Goal: Information Seeking & Learning: Learn about a topic

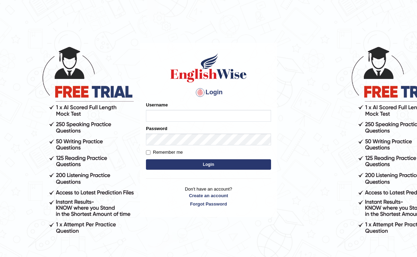
click at [153, 114] on input "Username" at bounding box center [208, 116] width 125 height 12
type input "Harpreet03"
click at [147, 152] on input "Remember me" at bounding box center [148, 152] width 5 height 5
checkbox input "true"
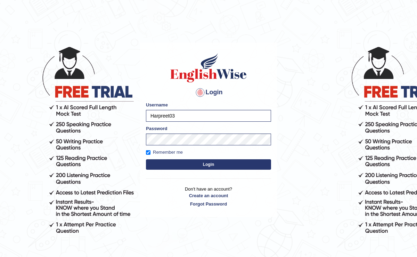
click at [154, 162] on button "Login" at bounding box center [208, 164] width 125 height 10
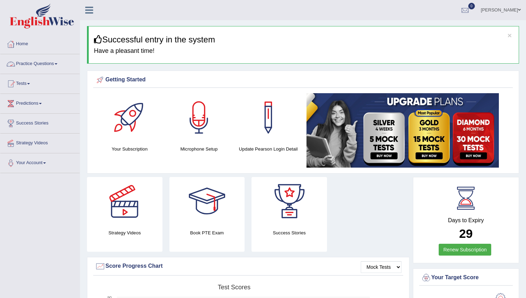
click at [40, 64] on link "Practice Questions" at bounding box center [39, 62] width 79 height 17
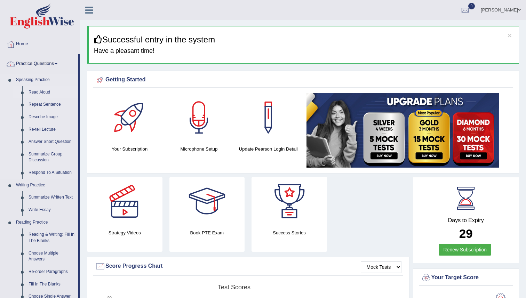
click at [38, 92] on link "Read Aloud" at bounding box center [51, 92] width 53 height 13
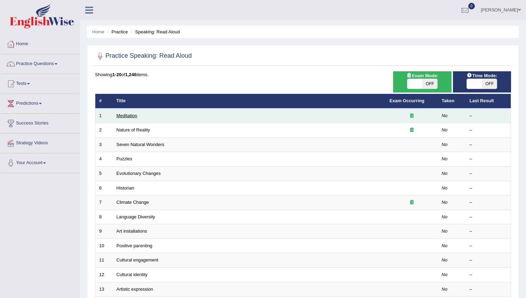
click at [132, 114] on link "Meditation" at bounding box center [127, 115] width 21 height 5
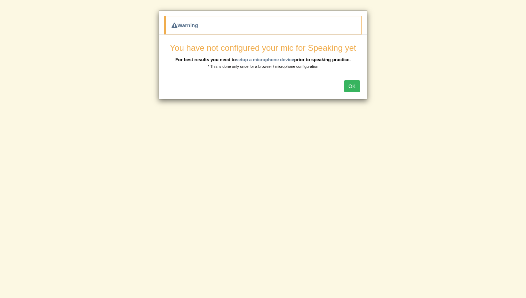
click at [350, 84] on button "OK" at bounding box center [352, 86] width 16 height 12
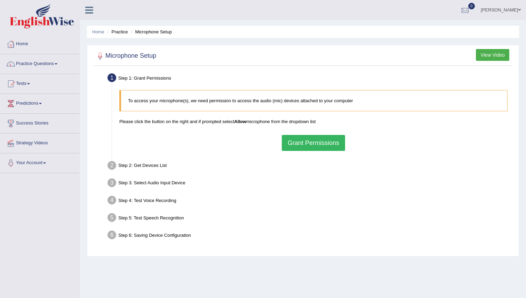
click at [309, 143] on button "Grant Permissions" at bounding box center [313, 143] width 63 height 16
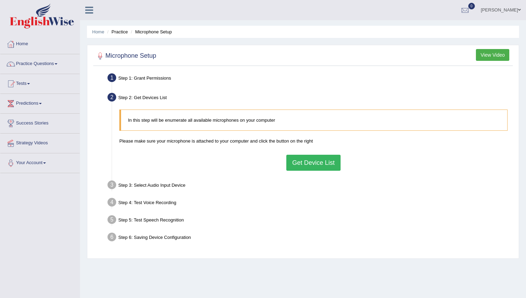
click at [320, 164] on button "Get Device List" at bounding box center [313, 163] width 54 height 16
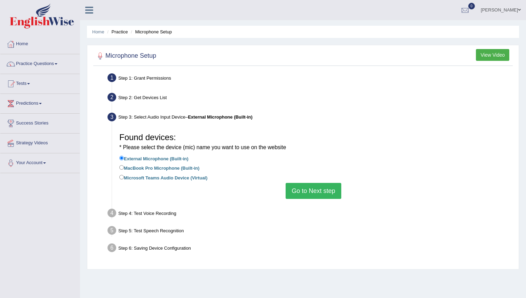
click at [153, 176] on label "Microsoft Teams Audio Device (Virtual)" at bounding box center [163, 178] width 88 height 8
click at [124, 176] on input "Microsoft Teams Audio Device (Virtual)" at bounding box center [121, 177] width 5 height 5
radio input "true"
click at [306, 187] on button "Go to Next step" at bounding box center [313, 191] width 55 height 16
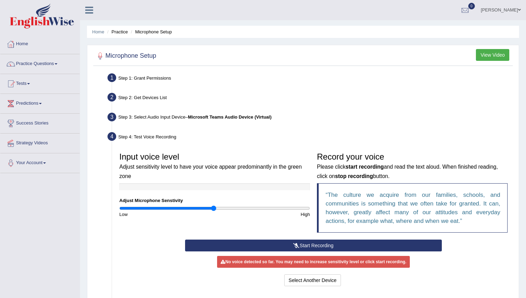
click at [293, 245] on icon at bounding box center [296, 245] width 6 height 5
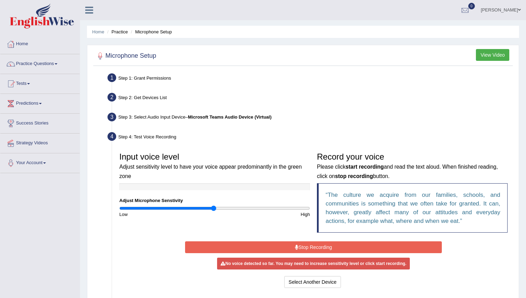
click at [317, 248] on button "Stop Recording" at bounding box center [313, 247] width 256 height 12
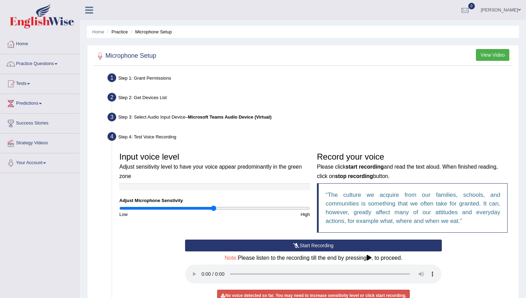
click at [371, 259] on icon at bounding box center [369, 258] width 5 height 6
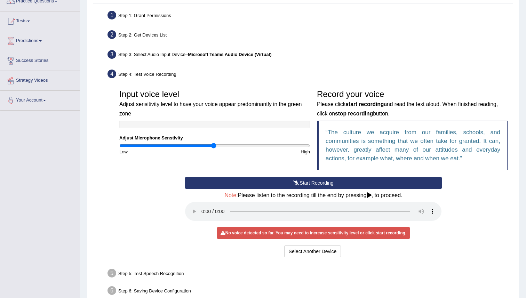
scroll to position [56, 0]
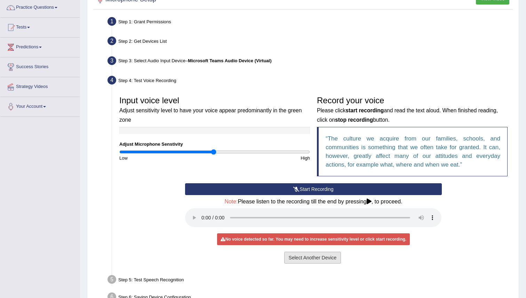
click at [299, 255] on button "Select Another Device" at bounding box center [312, 258] width 57 height 12
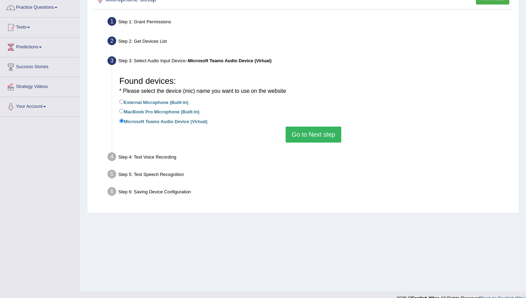
click at [174, 121] on label "Microsoft Teams Audio Device (Virtual)" at bounding box center [163, 121] width 88 height 8
click at [124, 121] on input "Microsoft Teams Audio Device (Virtual)" at bounding box center [121, 121] width 5 height 5
click at [174, 114] on label "MacBook Pro Microphone (Built-in)" at bounding box center [159, 111] width 80 height 8
click at [124, 113] on input "MacBook Pro Microphone (Built-in)" at bounding box center [121, 111] width 5 height 5
radio input "true"
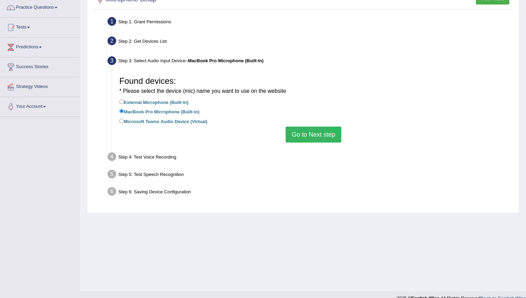
click at [175, 102] on label "External Microphone (Built-in)" at bounding box center [153, 102] width 69 height 8
click at [124, 102] on input "External Microphone (Built-in)" at bounding box center [121, 101] width 5 height 5
radio input "true"
click at [307, 132] on button "Go to Next step" at bounding box center [313, 135] width 55 height 16
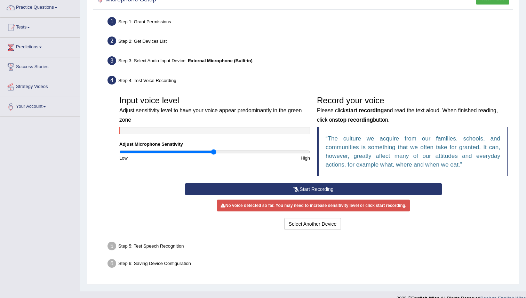
click at [310, 185] on button "Start Recording" at bounding box center [313, 189] width 256 height 12
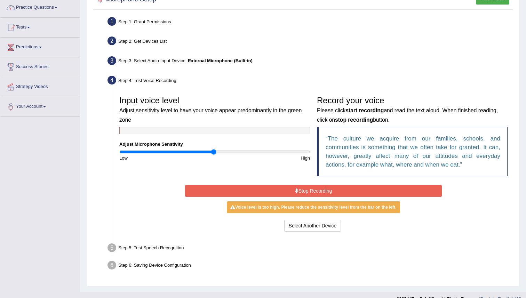
click at [325, 189] on button "Stop Recording" at bounding box center [313, 191] width 256 height 12
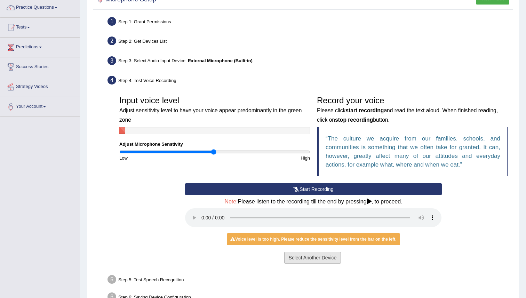
click at [330, 261] on button "Select Another Device" at bounding box center [312, 258] width 57 height 12
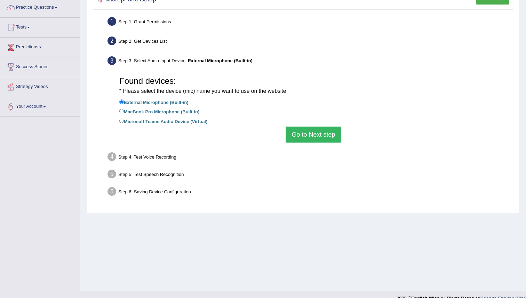
click at [193, 120] on label "Microsoft Teams Audio Device (Virtual)" at bounding box center [163, 121] width 88 height 8
click at [124, 120] on input "Microsoft Teams Audio Device (Virtual)" at bounding box center [121, 121] width 5 height 5
radio input "true"
click at [312, 132] on button "Go to Next step" at bounding box center [313, 135] width 55 height 16
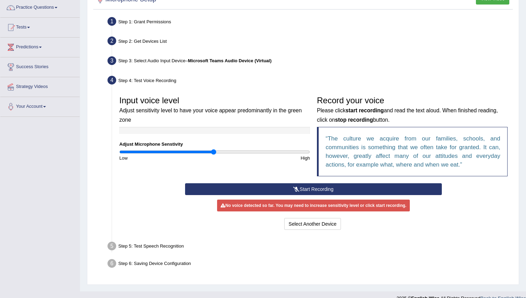
click at [299, 187] on button "Start Recording" at bounding box center [313, 189] width 256 height 12
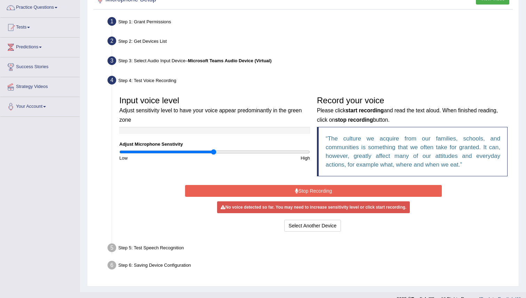
click at [299, 187] on button "Stop Recording" at bounding box center [313, 191] width 256 height 12
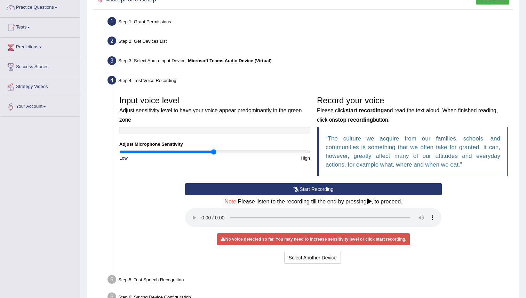
click at [290, 238] on div "No voice detected so far. You may need to increase sensitivity level or click s…" at bounding box center [313, 239] width 193 height 12
click at [308, 257] on button "Select Another Device" at bounding box center [312, 258] width 57 height 12
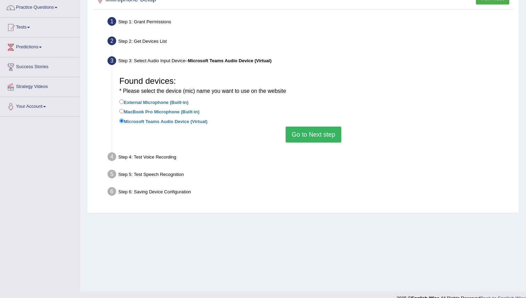
click at [194, 110] on label "MacBook Pro Microphone (Built-in)" at bounding box center [159, 111] width 80 height 8
click at [124, 110] on input "MacBook Pro Microphone (Built-in)" at bounding box center [121, 111] width 5 height 5
radio input "true"
click at [313, 131] on button "Go to Next step" at bounding box center [313, 135] width 55 height 16
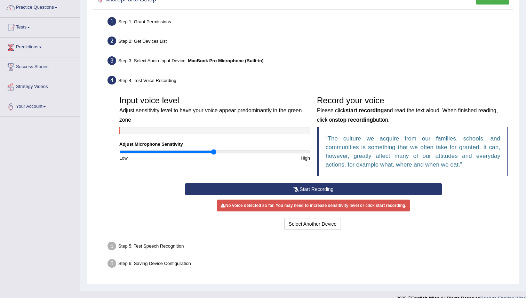
click at [326, 192] on button "Start Recording" at bounding box center [313, 189] width 256 height 12
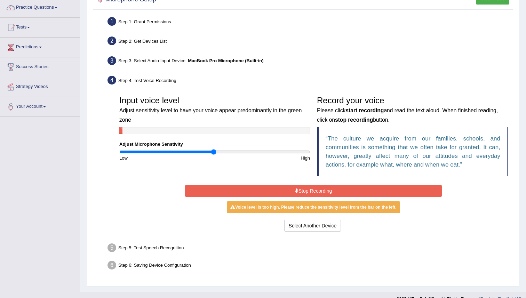
click at [326, 192] on button "Stop Recording" at bounding box center [313, 191] width 256 height 12
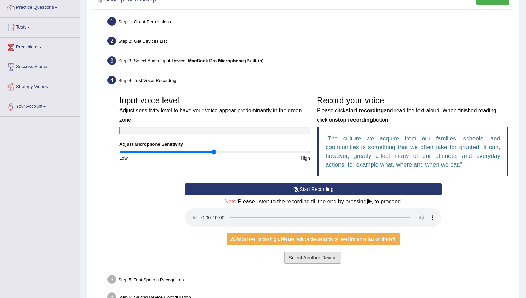
click at [310, 256] on button "Select Another Device" at bounding box center [312, 258] width 57 height 12
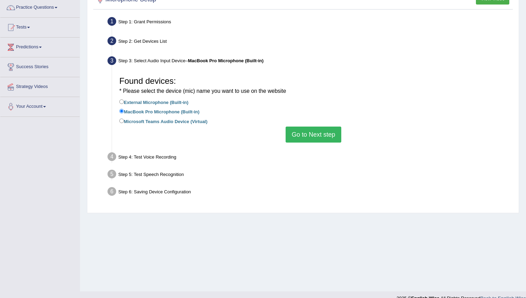
click at [198, 118] on label "Microsoft Teams Audio Device (Virtual)" at bounding box center [163, 121] width 88 height 8
click at [124, 119] on input "Microsoft Teams Audio Device (Virtual)" at bounding box center [121, 121] width 5 height 5
radio input "true"
click at [322, 131] on button "Go to Next step" at bounding box center [313, 135] width 55 height 16
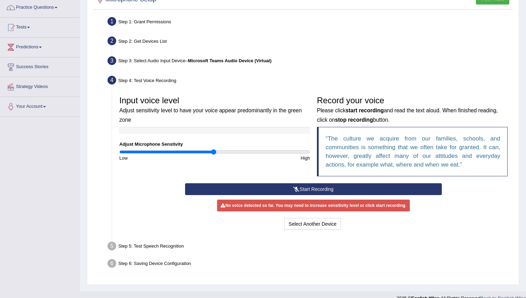
click at [307, 188] on button "Start Recording" at bounding box center [313, 189] width 256 height 12
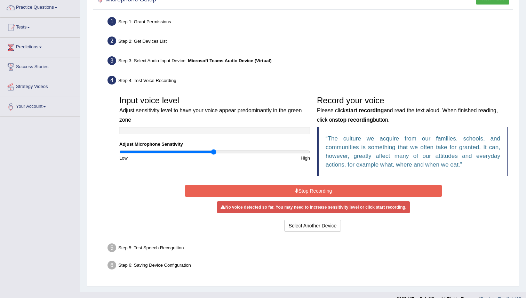
click at [307, 188] on button "Stop Recording" at bounding box center [313, 191] width 256 height 12
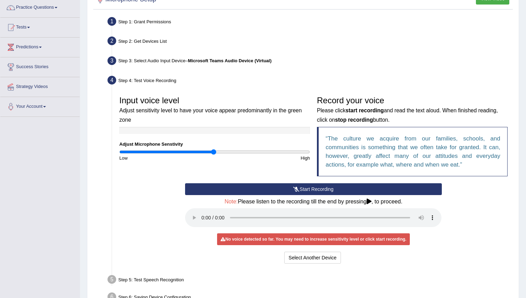
click at [284, 240] on div "No voice detected so far. You may need to increase sensitivity level or click s…" at bounding box center [313, 239] width 193 height 12
click at [337, 190] on button "Start Recording" at bounding box center [313, 189] width 256 height 12
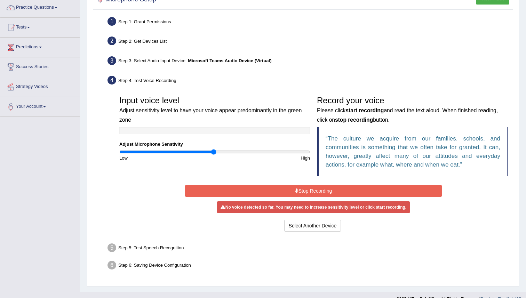
click at [337, 190] on button "Stop Recording" at bounding box center [313, 191] width 256 height 12
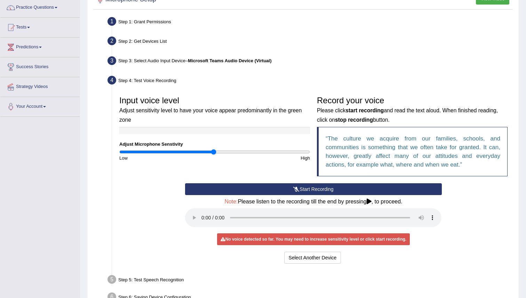
click at [371, 200] on icon at bounding box center [369, 202] width 5 height 6
click at [311, 258] on button "Select Another Device" at bounding box center [312, 258] width 57 height 12
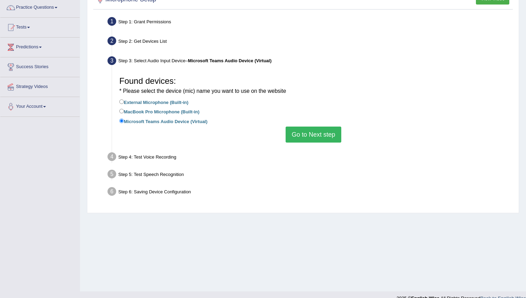
click at [168, 103] on label "External Microphone (Built-in)" at bounding box center [153, 102] width 69 height 8
click at [124, 103] on input "External Microphone (Built-in)" at bounding box center [121, 101] width 5 height 5
radio input "true"
click at [310, 132] on button "Go to Next step" at bounding box center [313, 135] width 55 height 16
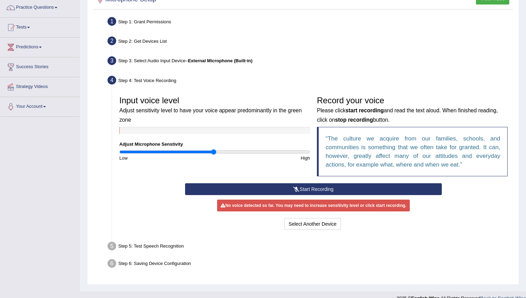
click at [307, 191] on button "Start Recording" at bounding box center [313, 189] width 256 height 12
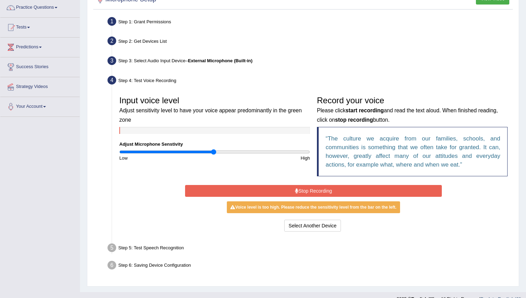
click at [307, 191] on button "Stop Recording" at bounding box center [313, 191] width 256 height 12
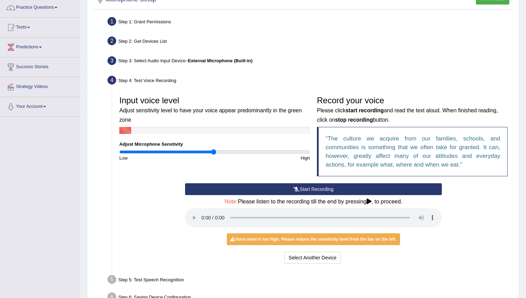
scroll to position [99, 0]
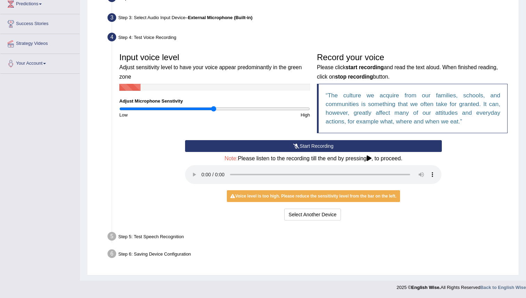
click at [149, 234] on div "Step 5: Test Speech Recognition" at bounding box center [309, 237] width 411 height 15
click at [151, 235] on div "Step 5: Test Speech Recognition" at bounding box center [309, 237] width 411 height 15
click at [243, 145] on button "Start Recording" at bounding box center [313, 146] width 256 height 12
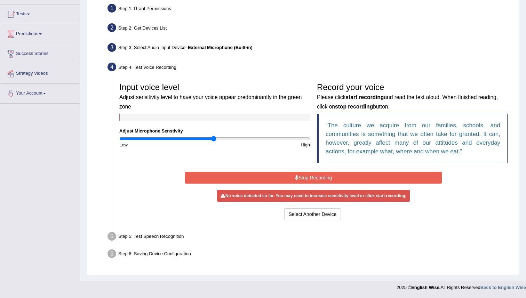
scroll to position [67, 0]
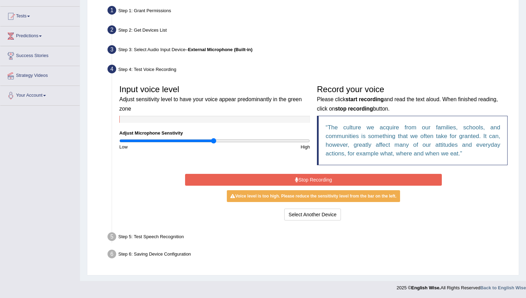
click at [246, 179] on button "Stop Recording" at bounding box center [313, 180] width 256 height 12
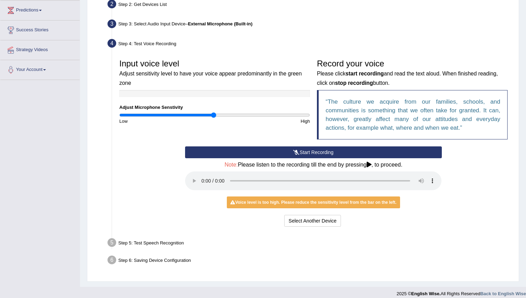
scroll to position [99, 0]
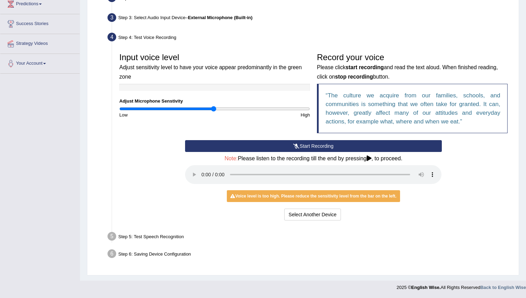
click at [371, 159] on icon at bounding box center [369, 158] width 5 height 6
click at [166, 235] on div "Step 5: Test Speech Recognition" at bounding box center [309, 237] width 411 height 15
click at [295, 215] on button "Select Another Device" at bounding box center [312, 215] width 57 height 12
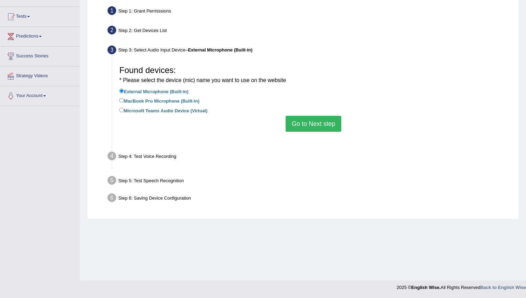
scroll to position [67, 0]
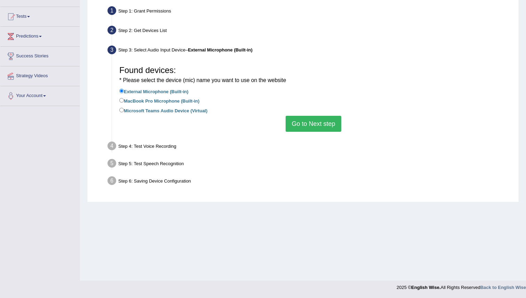
click at [184, 110] on label "Microsoft Teams Audio Device (Virtual)" at bounding box center [163, 110] width 88 height 8
click at [124, 110] on input "Microsoft Teams Audio Device (Virtual)" at bounding box center [121, 110] width 5 height 5
radio input "true"
click at [325, 120] on button "Go to Next step" at bounding box center [313, 124] width 55 height 16
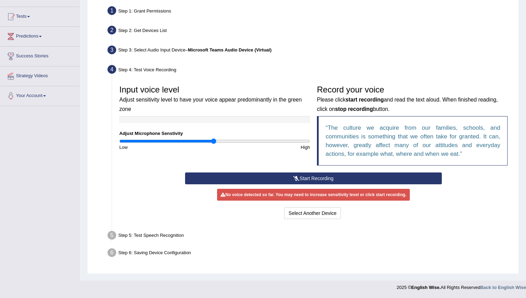
click at [338, 178] on button "Start Recording" at bounding box center [313, 179] width 256 height 12
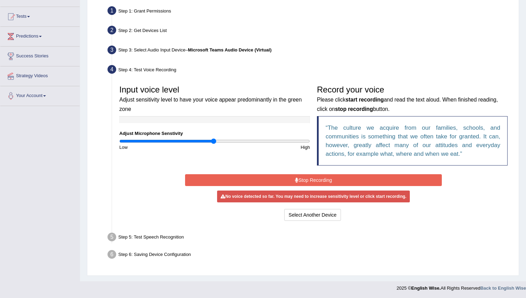
click at [338, 178] on button "Stop Recording" at bounding box center [313, 180] width 256 height 12
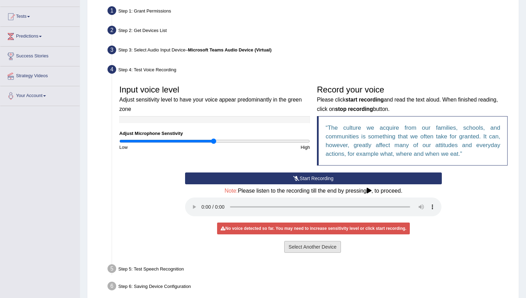
click at [322, 249] on button "Select Another Device" at bounding box center [312, 247] width 57 height 12
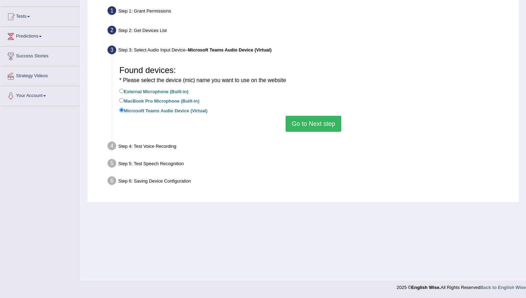
click at [187, 100] on label "MacBook Pro Microphone (Built-in)" at bounding box center [159, 101] width 80 height 8
click at [124, 100] on input "MacBook Pro Microphone (Built-in)" at bounding box center [121, 100] width 5 height 5
radio input "true"
click at [310, 120] on button "Go to Next step" at bounding box center [313, 124] width 55 height 16
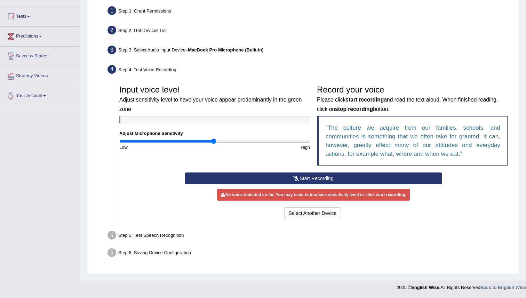
click at [274, 174] on button "Start Recording" at bounding box center [313, 179] width 256 height 12
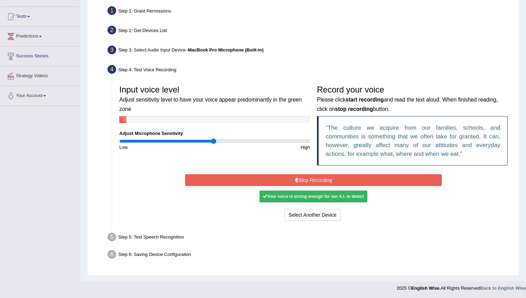
click at [307, 195] on div "Your voice is strong enough for our A.I. to detect" at bounding box center [313, 197] width 108 height 12
click at [314, 180] on button "Stop Recording" at bounding box center [313, 180] width 256 height 12
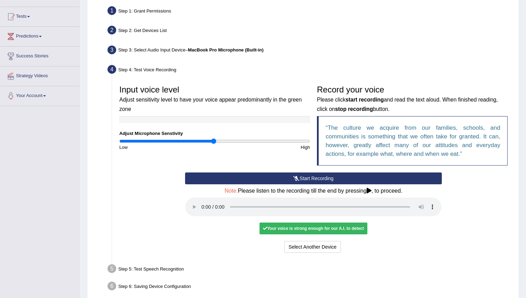
click at [151, 267] on div "Step 5: Test Speech Recognition" at bounding box center [309, 269] width 411 height 15
click at [281, 228] on div "Your voice is strong enough for our A.I. to detect" at bounding box center [313, 229] width 108 height 12
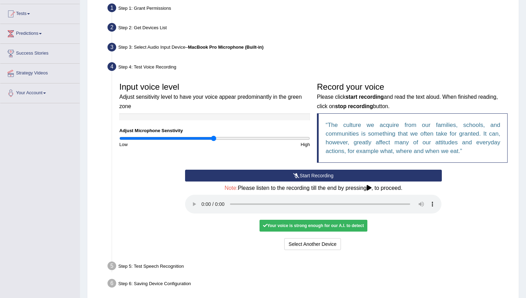
scroll to position [99, 0]
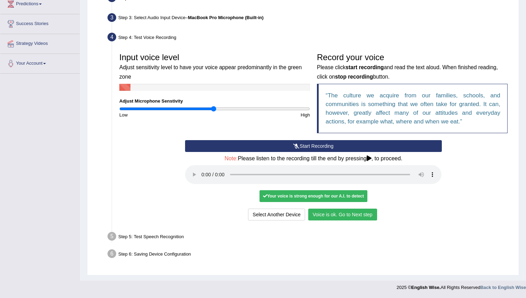
click at [333, 213] on button "Voice is ok. Go to Next step" at bounding box center [342, 215] width 69 height 12
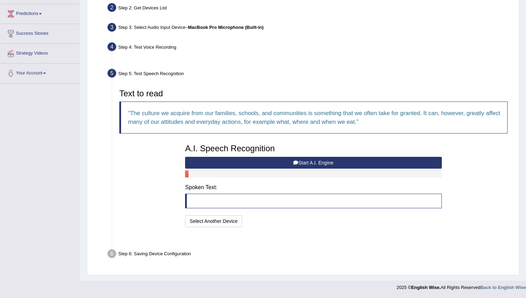
scroll to position [72, 0]
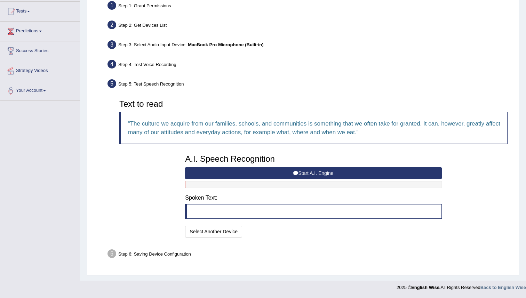
click at [288, 174] on button "Start A.I. Engine" at bounding box center [313, 173] width 256 height 12
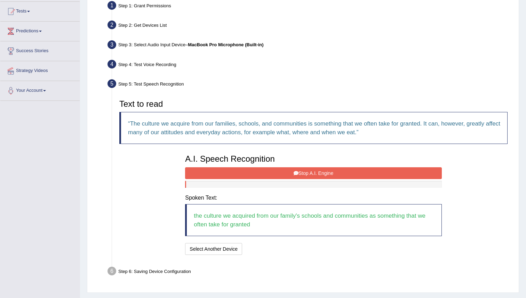
click at [295, 173] on icon at bounding box center [296, 173] width 5 height 5
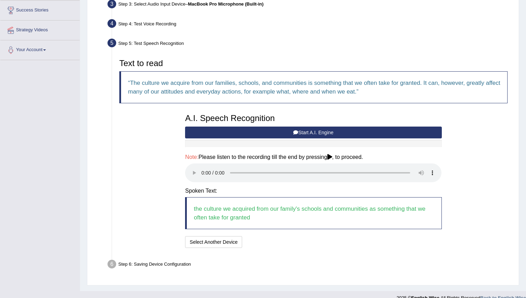
scroll to position [123, 0]
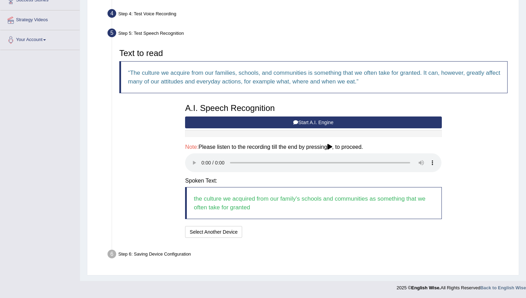
click at [179, 253] on div "Step 6: Saving Device Configuration" at bounding box center [309, 255] width 411 height 15
click at [264, 234] on button "Speech is ok. Go to Last step" at bounding box center [281, 232] width 73 height 12
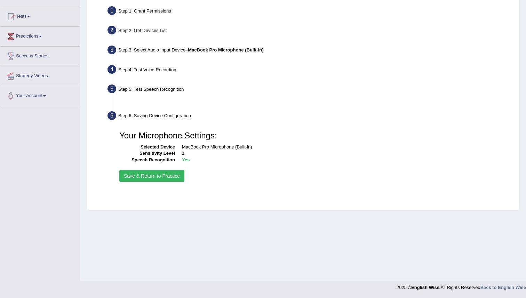
scroll to position [67, 0]
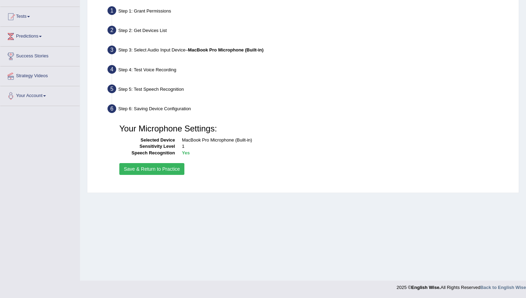
click at [173, 169] on button "Save & Return to Practice" at bounding box center [151, 169] width 65 height 12
click at [170, 165] on button "Save & Return to Practice" at bounding box center [151, 169] width 65 height 12
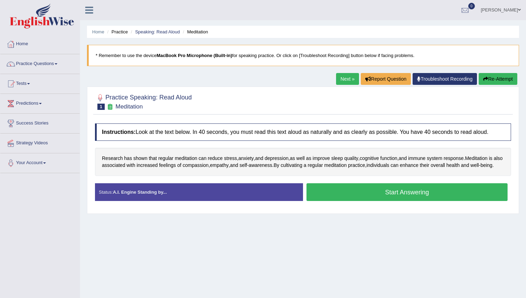
click at [358, 196] on button "Start Answering" at bounding box center [406, 192] width 201 height 18
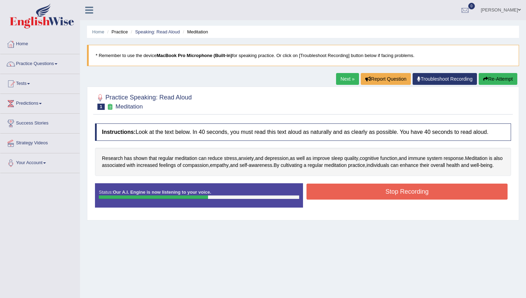
click at [358, 196] on button "Stop Recording" at bounding box center [406, 192] width 201 height 16
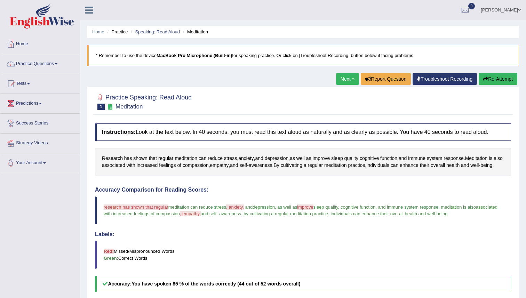
click at [504, 75] on button "Re-Attempt" at bounding box center [498, 79] width 39 height 12
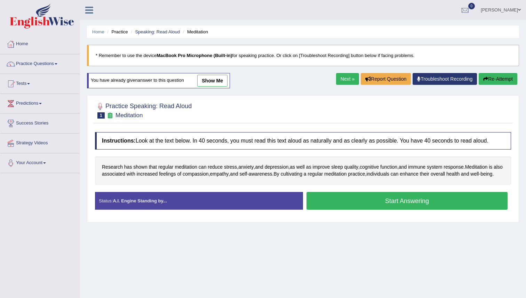
click at [384, 209] on button "Start Answering" at bounding box center [406, 201] width 201 height 18
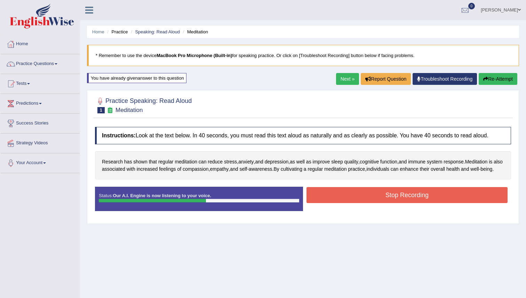
click at [387, 201] on button "Stop Recording" at bounding box center [406, 195] width 201 height 16
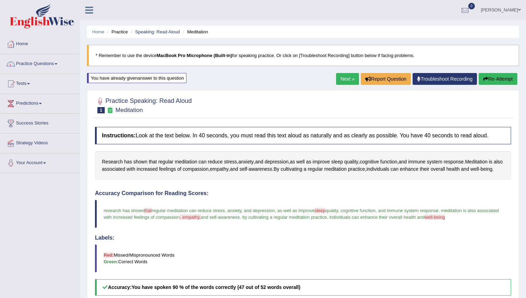
click at [337, 78] on link "Next »" at bounding box center [347, 79] width 23 height 12
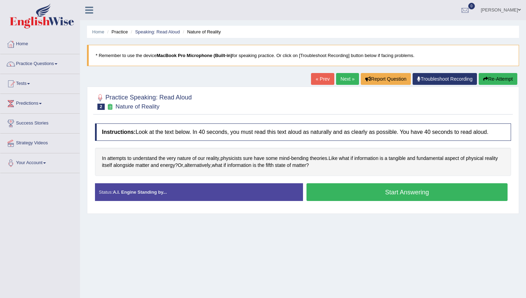
click at [343, 193] on button "Start Answering" at bounding box center [406, 192] width 201 height 18
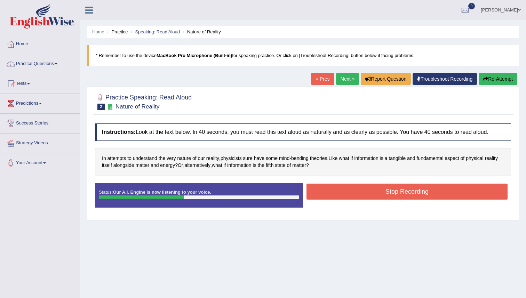
click at [343, 193] on button "Stop Recording" at bounding box center [406, 192] width 201 height 16
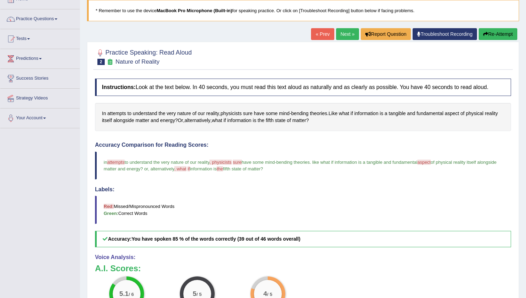
scroll to position [45, 0]
click at [339, 33] on link "Next »" at bounding box center [347, 35] width 23 height 12
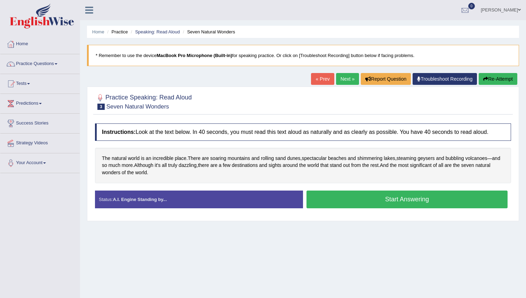
click at [358, 198] on button "Start Answering" at bounding box center [406, 200] width 201 height 18
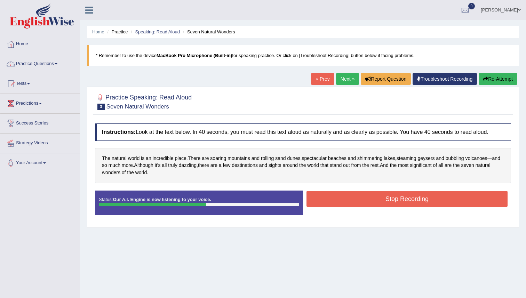
click at [397, 198] on button "Stop Recording" at bounding box center [406, 199] width 201 height 16
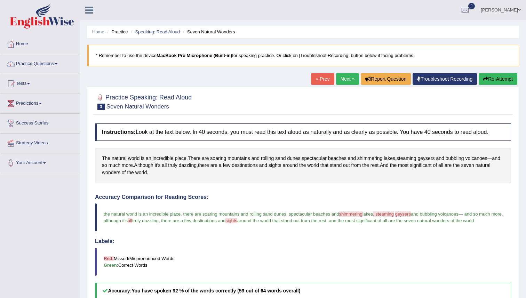
click at [345, 77] on link "Next »" at bounding box center [347, 79] width 23 height 12
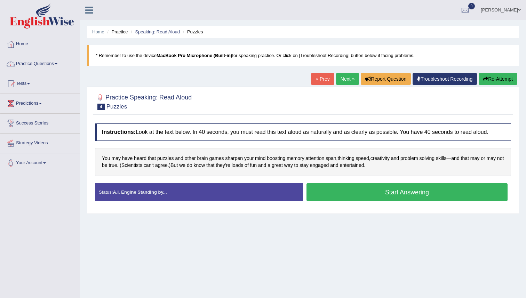
click at [348, 191] on button "Start Answering" at bounding box center [406, 192] width 201 height 18
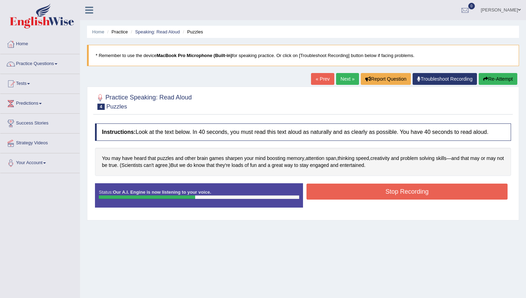
click at [366, 195] on button "Stop Recording" at bounding box center [406, 192] width 201 height 16
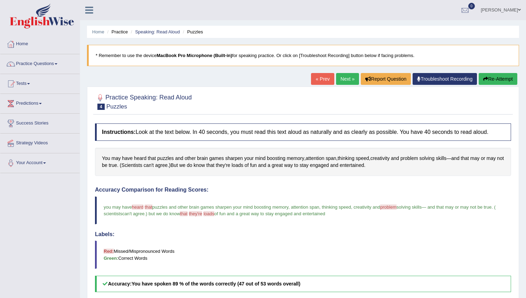
click at [491, 80] on button "Re-Attempt" at bounding box center [498, 79] width 39 height 12
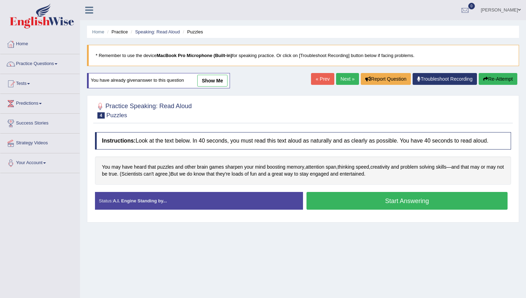
click at [372, 202] on button "Start Answering" at bounding box center [406, 201] width 201 height 18
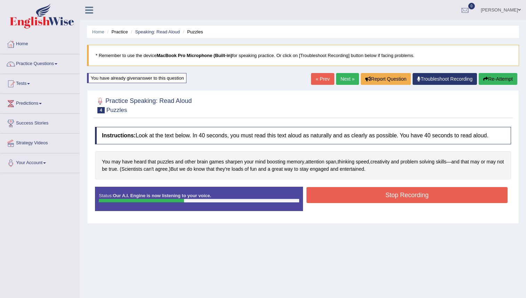
click at [381, 200] on button "Stop Recording" at bounding box center [406, 195] width 201 height 16
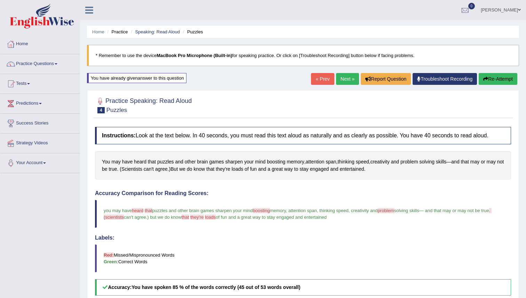
click at [343, 80] on link "Next »" at bounding box center [347, 79] width 23 height 12
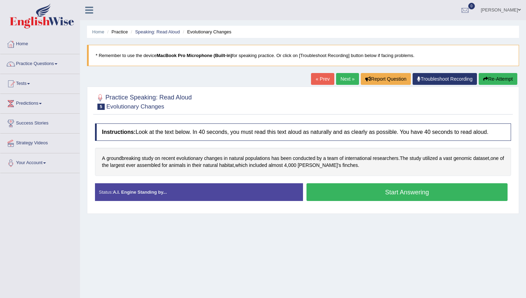
click at [371, 196] on button "Start Answering" at bounding box center [406, 192] width 201 height 18
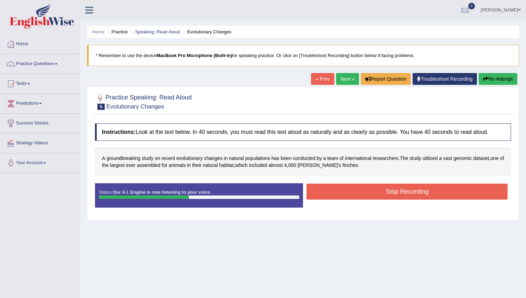
click at [357, 189] on button "Stop Recording" at bounding box center [406, 192] width 201 height 16
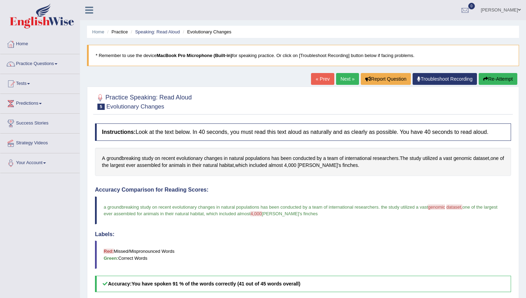
click at [344, 76] on link "Next »" at bounding box center [347, 79] width 23 height 12
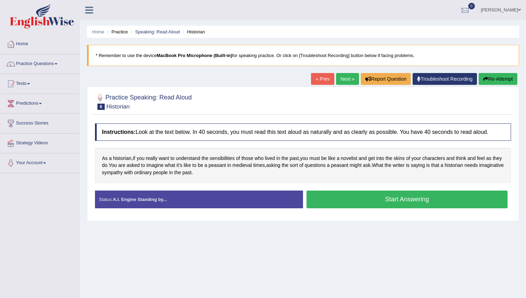
click at [370, 199] on button "Start Answering" at bounding box center [406, 200] width 201 height 18
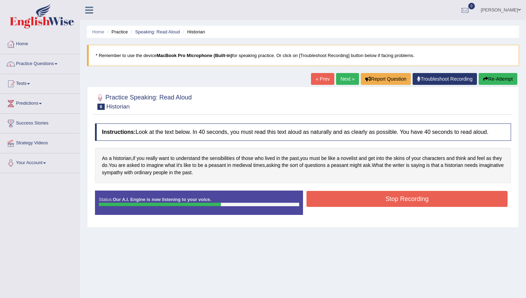
click at [369, 198] on button "Stop Recording" at bounding box center [406, 199] width 201 height 16
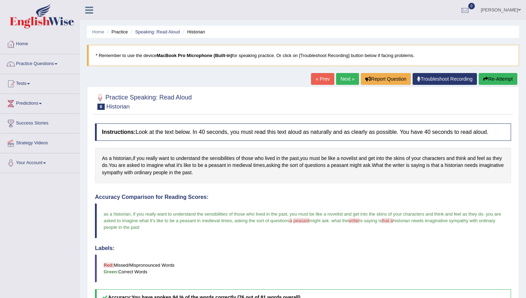
click at [340, 80] on link "Next »" at bounding box center [347, 79] width 23 height 12
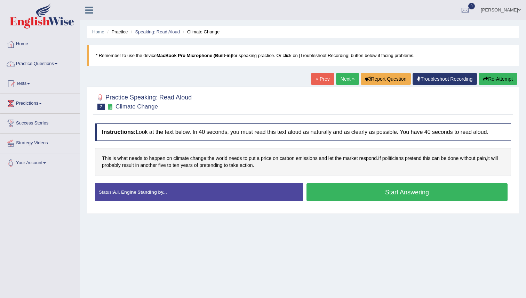
click at [329, 194] on button "Start Answering" at bounding box center [406, 192] width 201 height 18
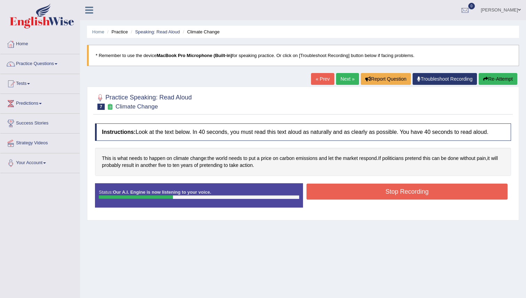
click at [371, 188] on button "Stop Recording" at bounding box center [406, 192] width 201 height 16
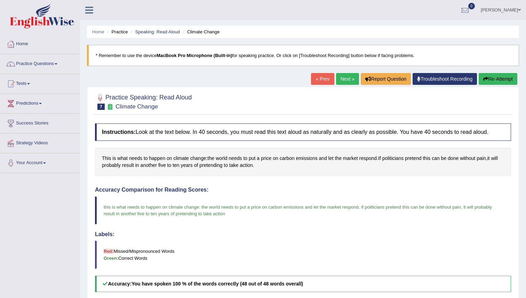
click at [339, 75] on link "Next »" at bounding box center [347, 79] width 23 height 12
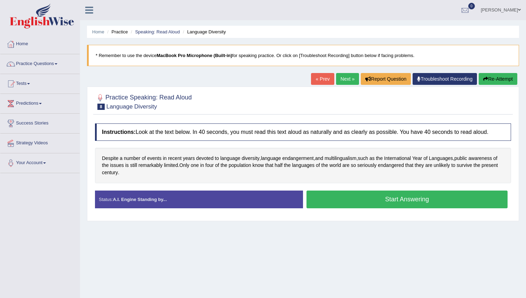
click at [358, 198] on button "Start Answering" at bounding box center [406, 200] width 201 height 18
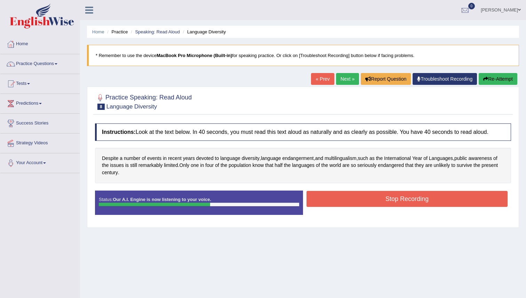
click at [389, 198] on button "Stop Recording" at bounding box center [406, 199] width 201 height 16
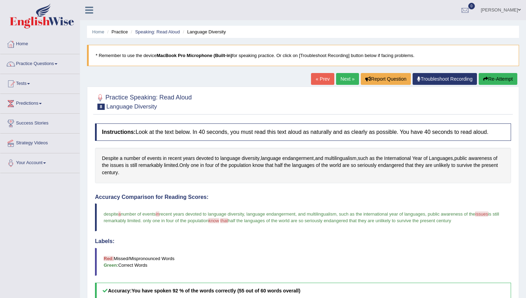
click at [340, 75] on link "Next »" at bounding box center [347, 79] width 23 height 12
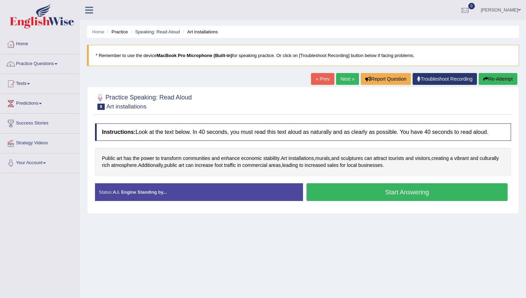
click at [388, 187] on button "Start Answering" at bounding box center [406, 192] width 201 height 18
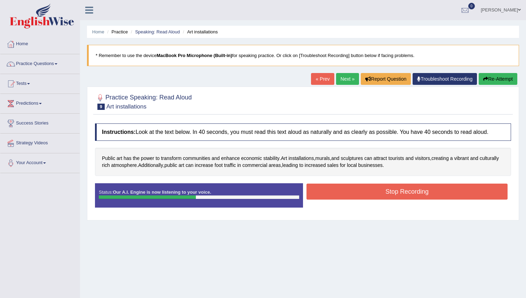
click at [371, 187] on button "Stop Recording" at bounding box center [406, 192] width 201 height 16
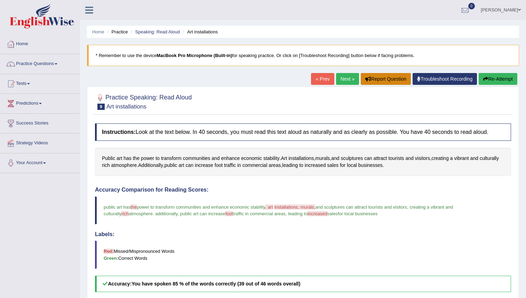
click at [391, 78] on button "Report Question" at bounding box center [386, 79] width 50 height 12
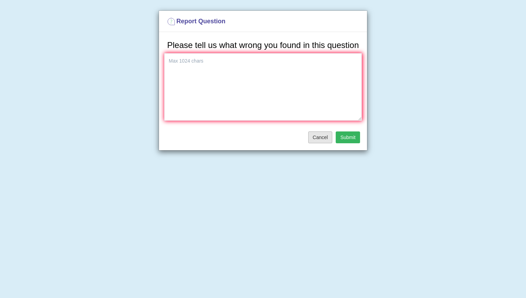
click at [314, 143] on button "Cancel" at bounding box center [320, 137] width 24 height 12
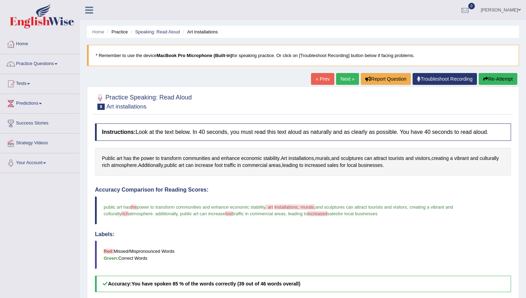
click at [438, 79] on link "Troubleshoot Recording" at bounding box center [445, 79] width 64 height 12
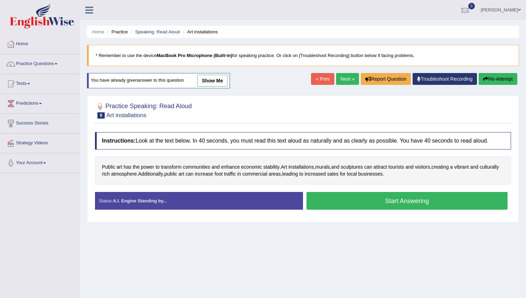
click at [341, 77] on link "Next »" at bounding box center [347, 79] width 23 height 12
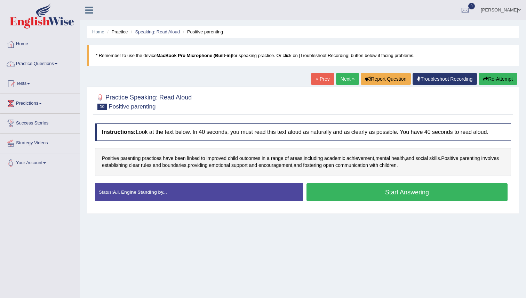
click at [380, 191] on button "Start Answering" at bounding box center [406, 192] width 201 height 18
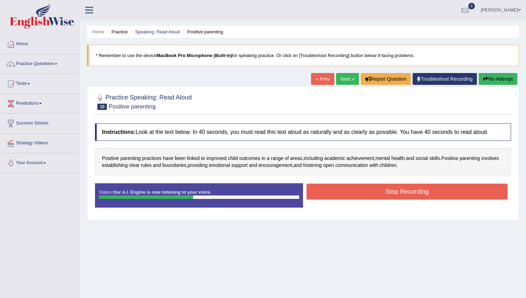
click at [383, 188] on button "Stop Recording" at bounding box center [406, 192] width 201 height 16
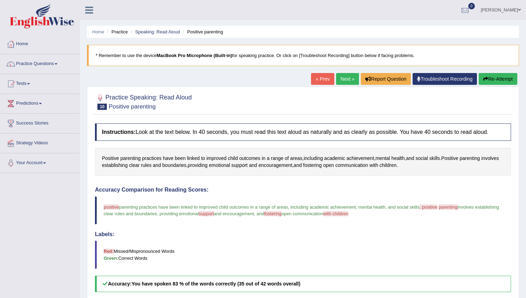
click at [508, 80] on button "Re-Attempt" at bounding box center [498, 79] width 39 height 12
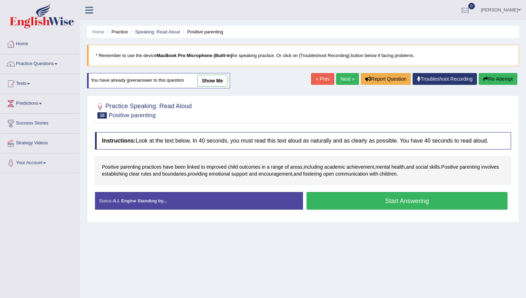
click at [422, 196] on button "Start Answering" at bounding box center [406, 201] width 201 height 18
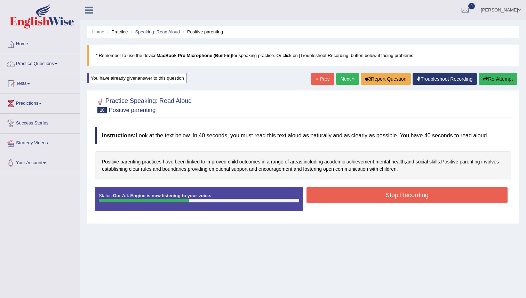
click at [422, 195] on button "Stop Recording" at bounding box center [406, 195] width 201 height 16
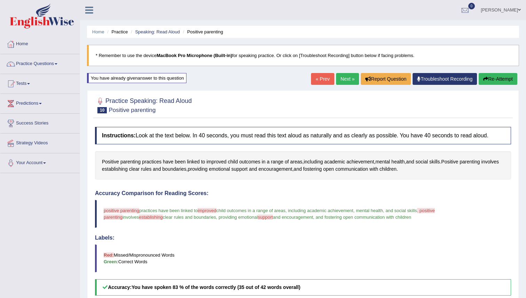
click at [344, 75] on link "Next »" at bounding box center [347, 79] width 23 height 12
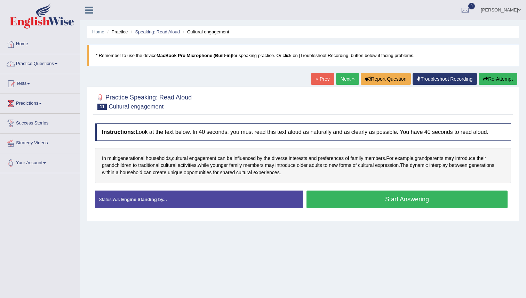
click at [366, 197] on button "Start Answering" at bounding box center [406, 200] width 201 height 18
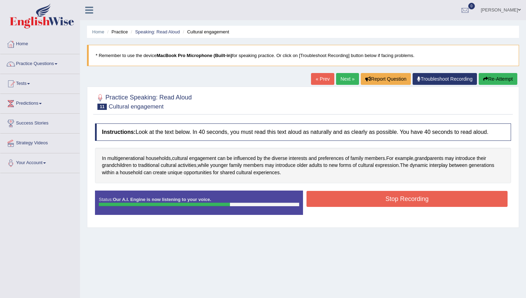
click at [368, 198] on button "Stop Recording" at bounding box center [406, 199] width 201 height 16
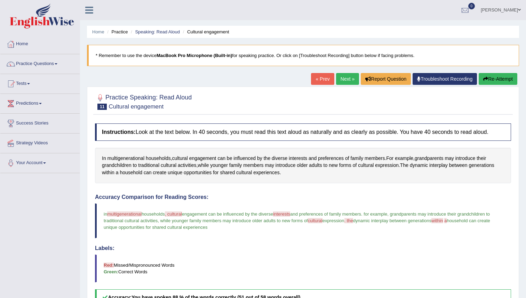
click at [344, 77] on link "Next »" at bounding box center [347, 79] width 23 height 12
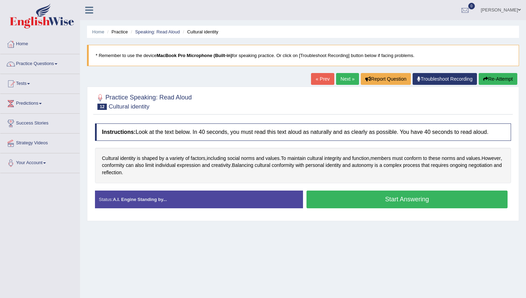
click at [372, 201] on button "Start Answering" at bounding box center [406, 200] width 201 height 18
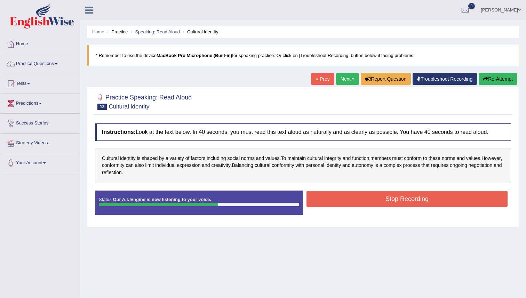
click at [399, 194] on button "Stop Recording" at bounding box center [406, 199] width 201 height 16
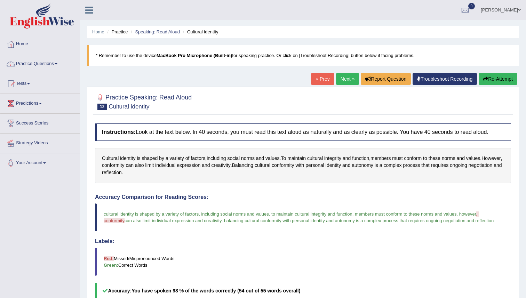
click at [340, 77] on link "Next »" at bounding box center [347, 79] width 23 height 12
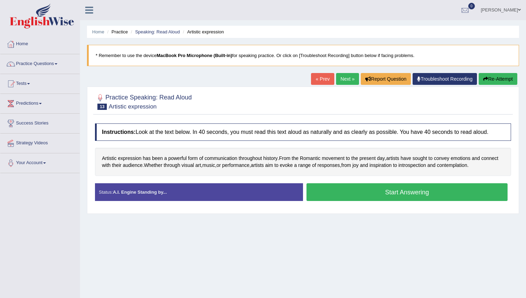
click at [353, 191] on button "Start Answering" at bounding box center [406, 192] width 201 height 18
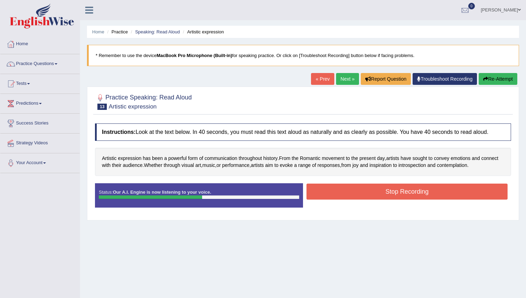
click at [438, 193] on button "Stop Recording" at bounding box center [406, 192] width 201 height 16
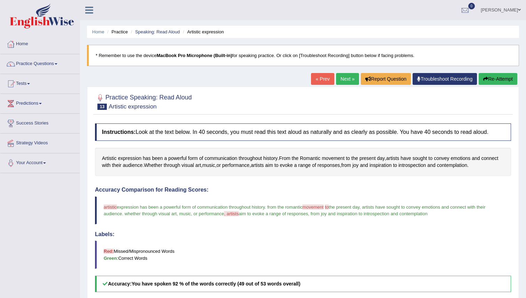
click at [342, 76] on link "Next »" at bounding box center [347, 79] width 23 height 12
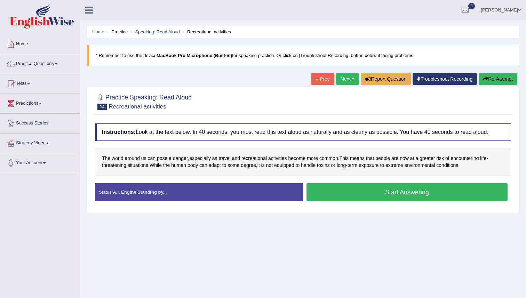
click at [406, 191] on button "Start Answering" at bounding box center [406, 192] width 201 height 18
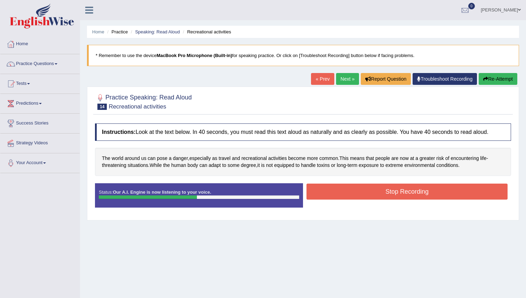
click at [408, 190] on button "Stop Recording" at bounding box center [406, 192] width 201 height 16
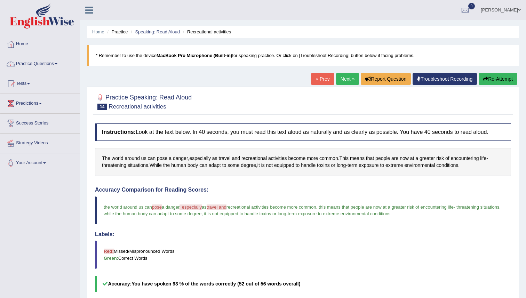
click at [341, 77] on link "Next »" at bounding box center [347, 79] width 23 height 12
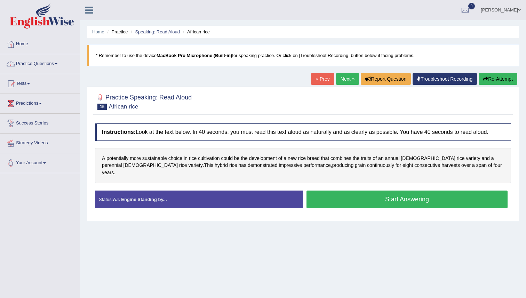
click at [401, 195] on button "Start Answering" at bounding box center [406, 200] width 201 height 18
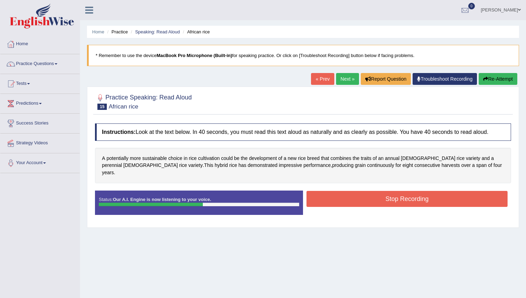
click at [423, 191] on button "Stop Recording" at bounding box center [406, 199] width 201 height 16
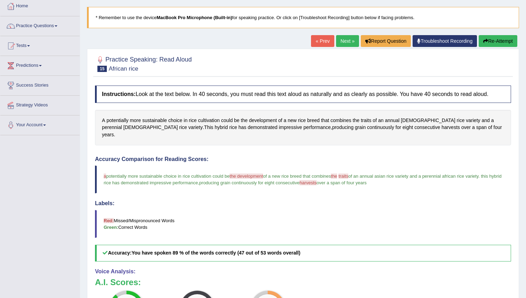
scroll to position [36, 0]
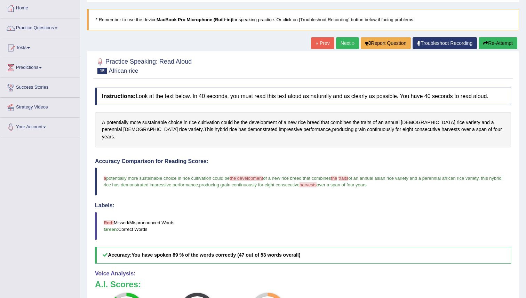
click at [347, 41] on link "Next »" at bounding box center [347, 43] width 23 height 12
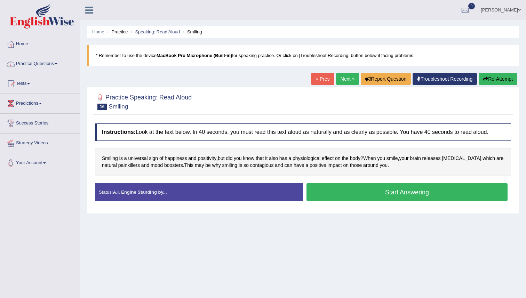
click at [378, 192] on button "Start Answering" at bounding box center [406, 192] width 201 height 18
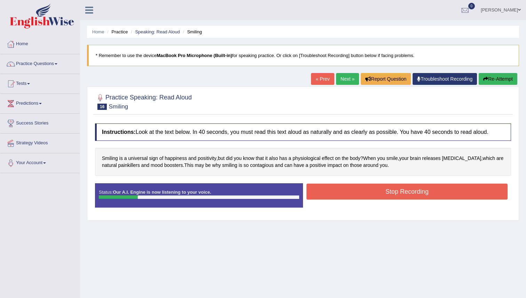
click at [361, 192] on button "Stop Recording" at bounding box center [406, 192] width 201 height 16
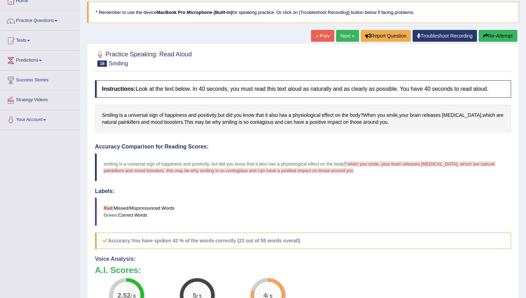
scroll to position [41, 0]
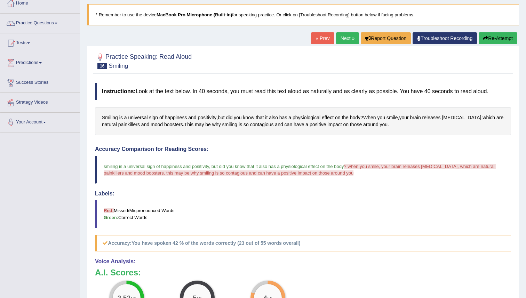
click at [492, 38] on button "Re-Attempt" at bounding box center [498, 38] width 39 height 12
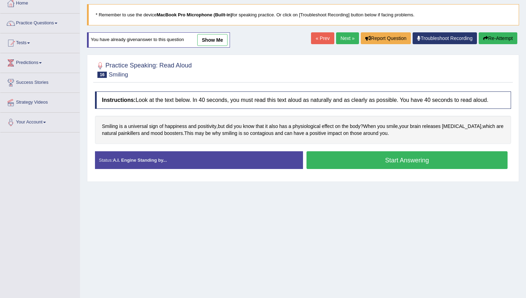
click at [440, 161] on button "Start Answering" at bounding box center [406, 160] width 201 height 18
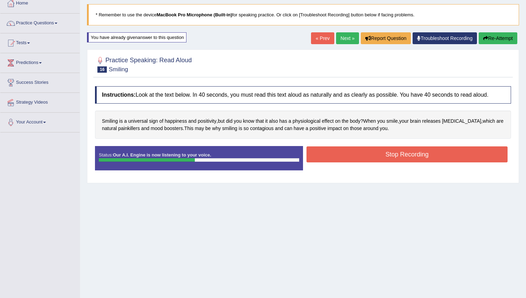
click at [390, 153] on button "Stop Recording" at bounding box center [406, 154] width 201 height 16
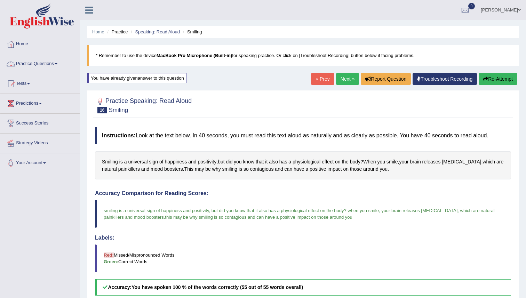
click at [55, 58] on link "Practice Questions" at bounding box center [39, 62] width 79 height 17
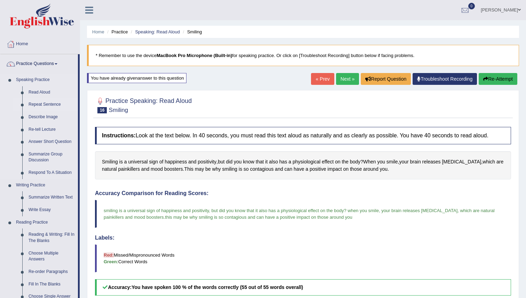
click at [42, 103] on link "Repeat Sentence" at bounding box center [51, 104] width 53 height 13
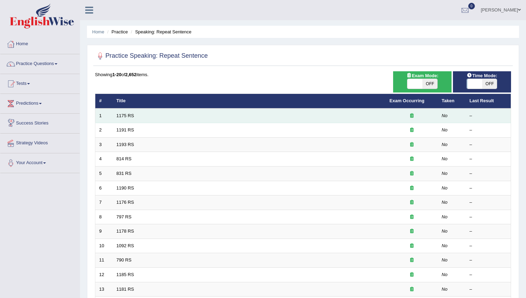
click at [153, 115] on td "1175 RS" at bounding box center [249, 116] width 273 height 15
click at [123, 116] on link "1175 RS" at bounding box center [126, 115] width 18 height 5
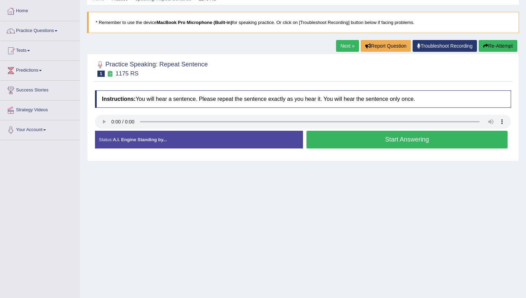
scroll to position [34, 0]
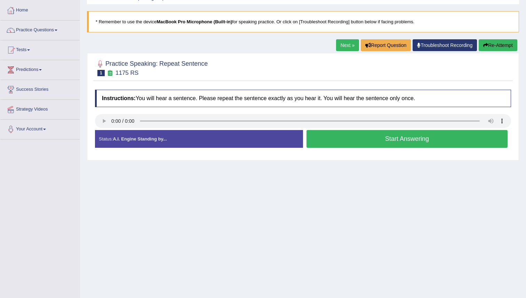
click at [326, 136] on button "Start Answering" at bounding box center [406, 139] width 201 height 18
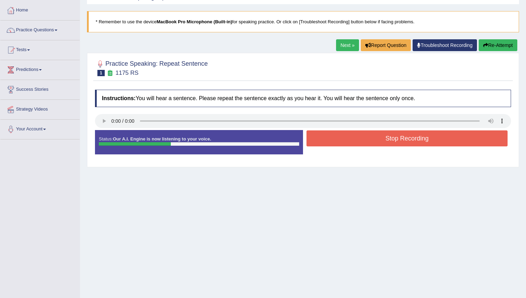
click at [351, 139] on button "Stop Recording" at bounding box center [406, 138] width 201 height 16
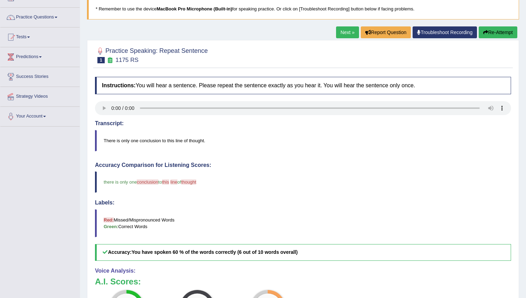
scroll to position [46, 0]
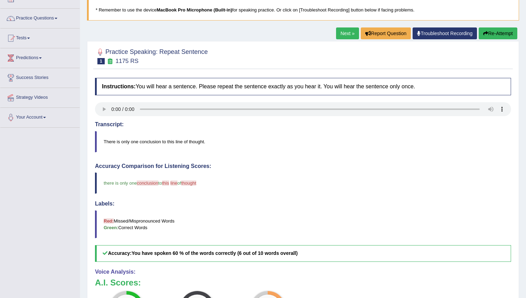
click at [488, 32] on button "Re-Attempt" at bounding box center [498, 33] width 39 height 12
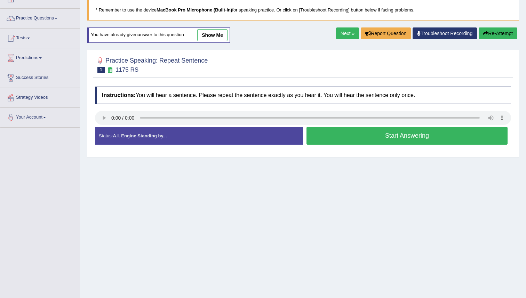
click at [365, 133] on button "Start Answering" at bounding box center [406, 136] width 201 height 18
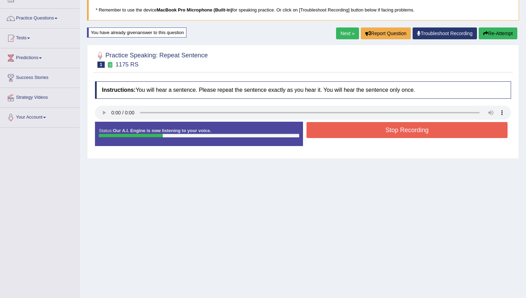
click at [376, 128] on button "Stop Recording" at bounding box center [406, 130] width 201 height 16
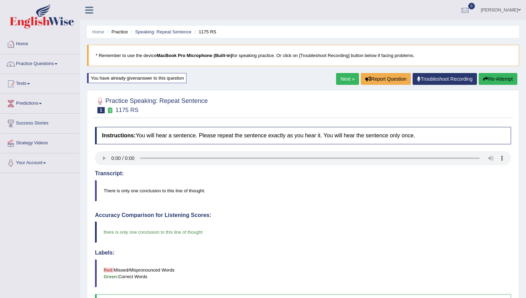
click at [343, 79] on link "Next »" at bounding box center [347, 79] width 23 height 12
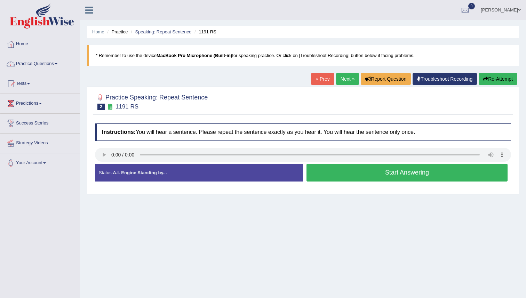
click at [341, 175] on button "Start Answering" at bounding box center [406, 173] width 201 height 18
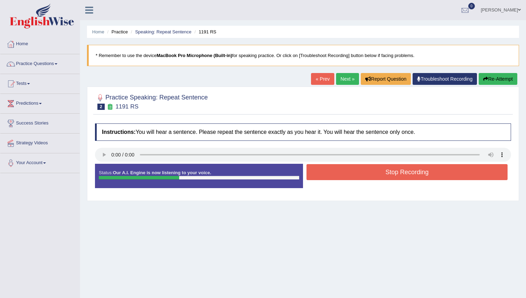
click at [372, 173] on button "Stop Recording" at bounding box center [406, 172] width 201 height 16
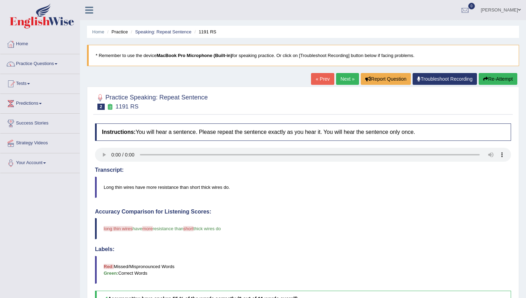
click at [338, 81] on link "Next »" at bounding box center [347, 79] width 23 height 12
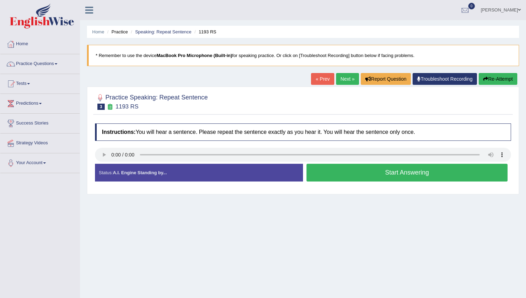
click at [323, 173] on button "Start Answering" at bounding box center [406, 173] width 201 height 18
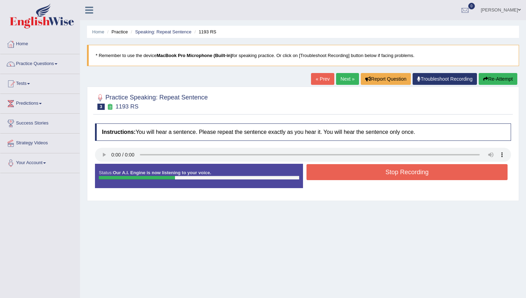
click at [323, 173] on button "Stop Recording" at bounding box center [406, 172] width 201 height 16
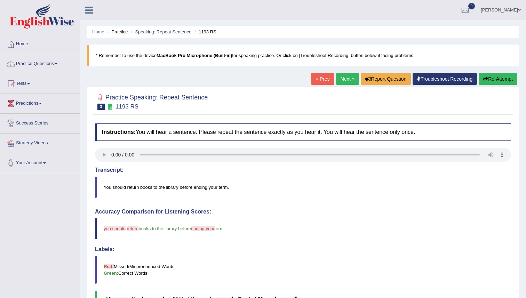
click at [340, 80] on link "Next »" at bounding box center [347, 79] width 23 height 12
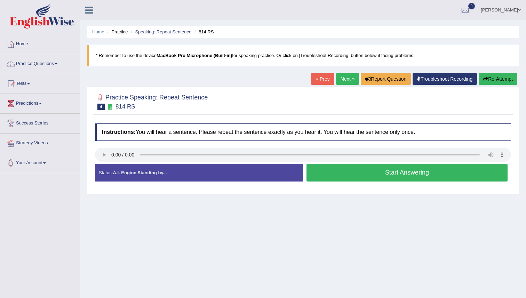
click at [331, 172] on button "Start Answering" at bounding box center [406, 173] width 201 height 18
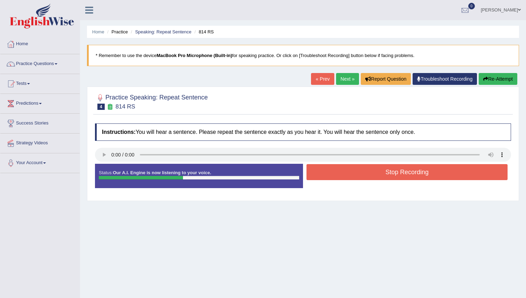
click at [348, 174] on button "Stop Recording" at bounding box center [406, 172] width 201 height 16
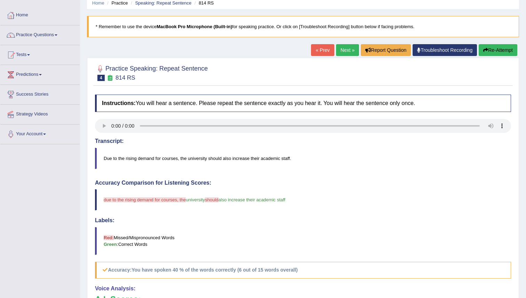
scroll to position [27, 0]
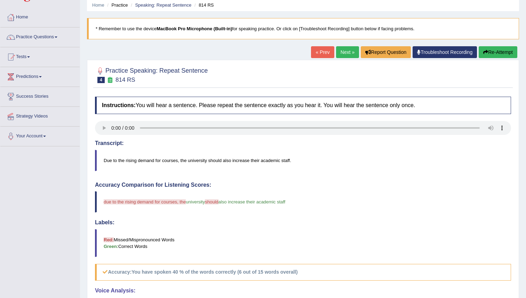
click at [341, 51] on link "Next »" at bounding box center [347, 52] width 23 height 12
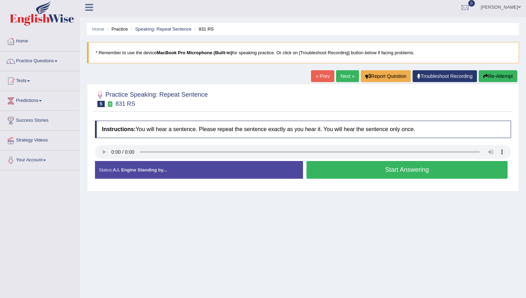
click at [358, 171] on button "Start Answering" at bounding box center [406, 170] width 201 height 18
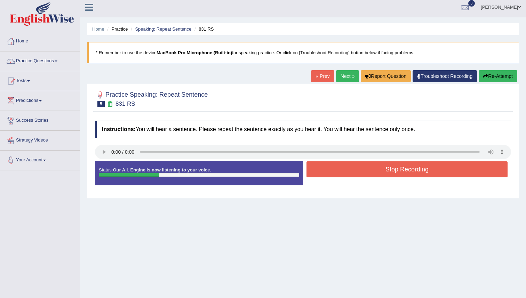
click at [364, 172] on button "Stop Recording" at bounding box center [406, 169] width 201 height 16
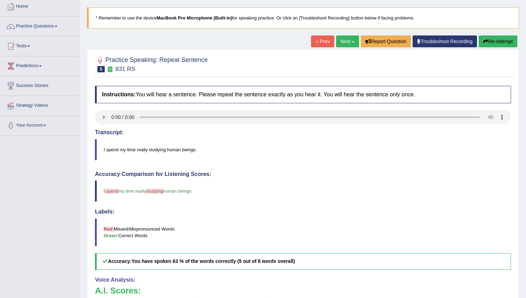
scroll to position [37, 0]
click at [501, 39] on button "Re-Attempt" at bounding box center [498, 42] width 39 height 12
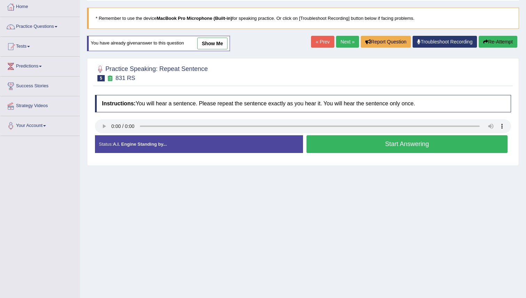
click at [341, 142] on button "Start Answering" at bounding box center [406, 144] width 201 height 18
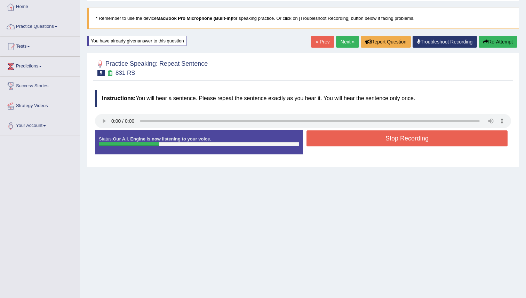
click at [369, 138] on button "Stop Recording" at bounding box center [406, 138] width 201 height 16
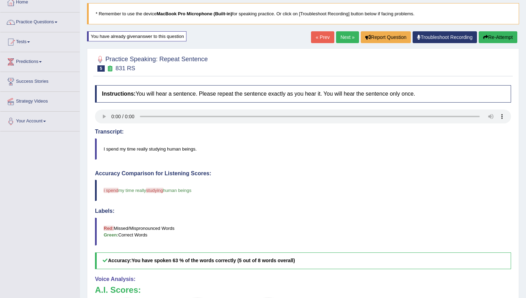
scroll to position [40, 0]
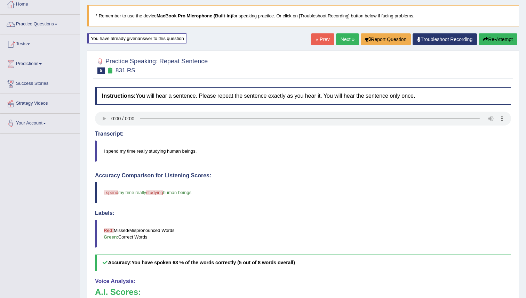
click at [493, 37] on button "Re-Attempt" at bounding box center [498, 39] width 39 height 12
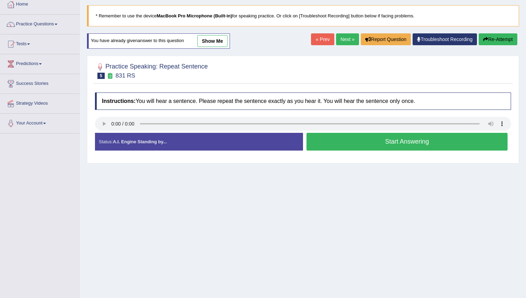
click at [365, 142] on button "Start Answering" at bounding box center [406, 142] width 201 height 18
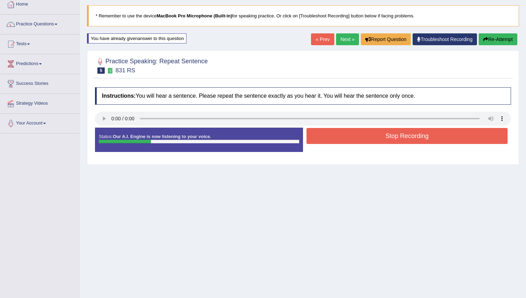
click at [363, 135] on button "Stop Recording" at bounding box center [406, 136] width 201 height 16
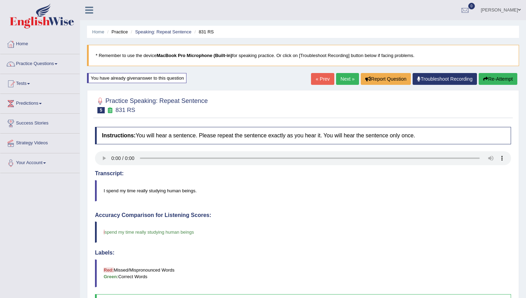
click at [345, 78] on link "Next »" at bounding box center [347, 79] width 23 height 12
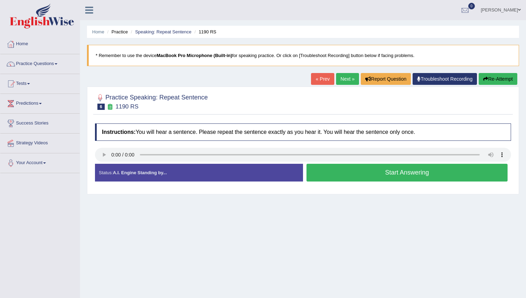
click at [370, 174] on button "Start Answering" at bounding box center [406, 173] width 201 height 18
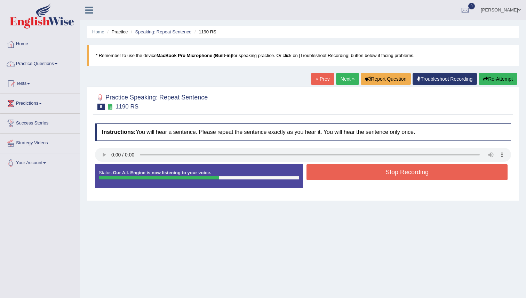
click at [377, 173] on button "Stop Recording" at bounding box center [406, 172] width 201 height 16
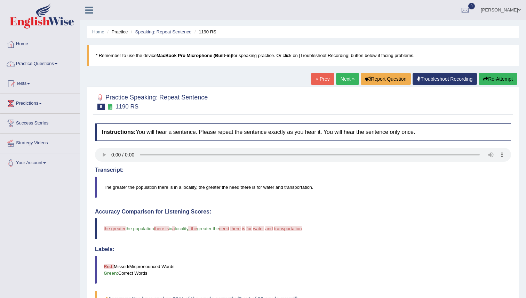
click at [343, 79] on link "Next »" at bounding box center [347, 79] width 23 height 12
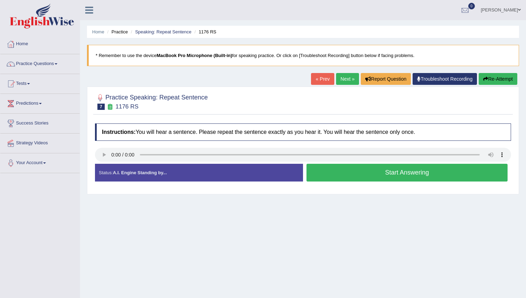
click at [355, 172] on button "Start Answering" at bounding box center [406, 173] width 201 height 18
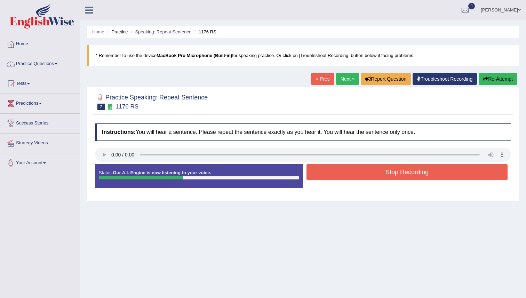
click at [353, 169] on button "Stop Recording" at bounding box center [406, 172] width 201 height 16
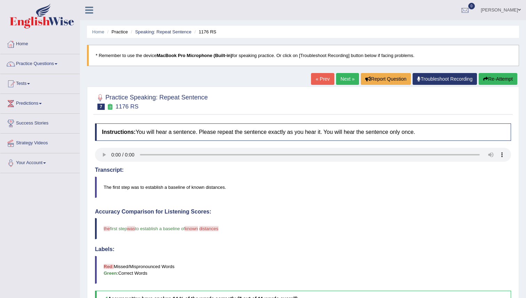
click at [340, 77] on link "Next »" at bounding box center [347, 79] width 23 height 12
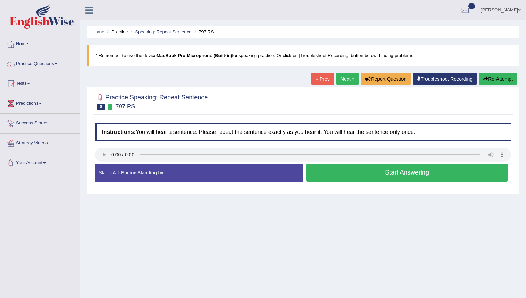
click at [328, 176] on button "Start Answering" at bounding box center [406, 173] width 201 height 18
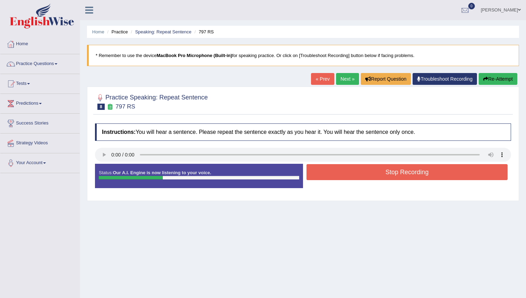
click at [328, 174] on button "Stop Recording" at bounding box center [406, 172] width 201 height 16
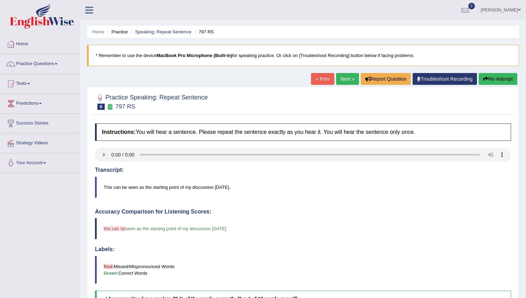
click at [345, 80] on link "Next »" at bounding box center [347, 79] width 23 height 12
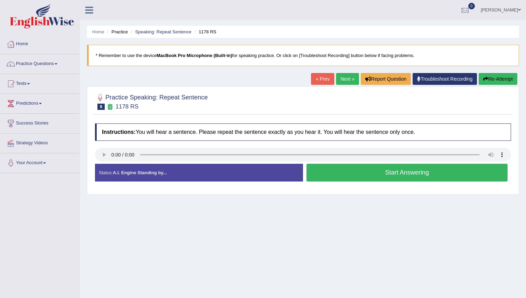
click at [343, 174] on button "Start Answering" at bounding box center [406, 173] width 201 height 18
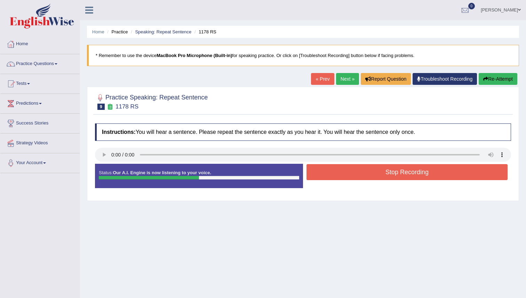
click at [343, 174] on button "Stop Recording" at bounding box center [406, 172] width 201 height 16
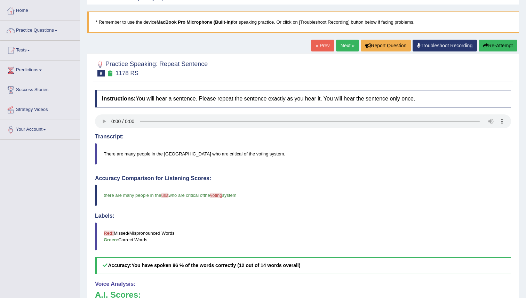
scroll to position [10, 0]
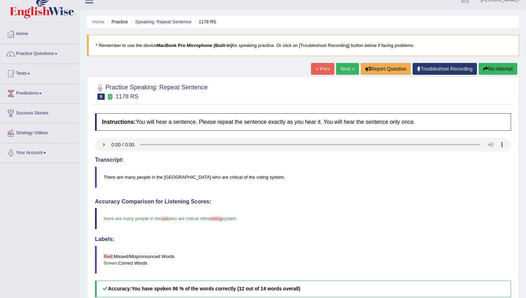
click at [339, 71] on link "Next »" at bounding box center [347, 69] width 23 height 12
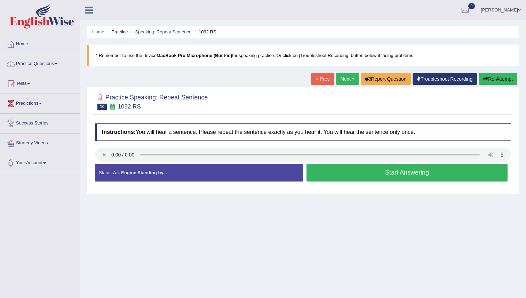
click at [330, 170] on button "Start Answering" at bounding box center [406, 173] width 201 height 18
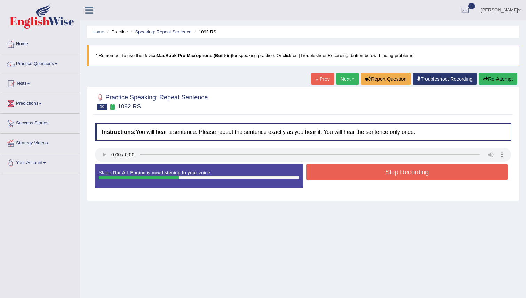
click at [330, 170] on button "Stop Recording" at bounding box center [406, 172] width 201 height 16
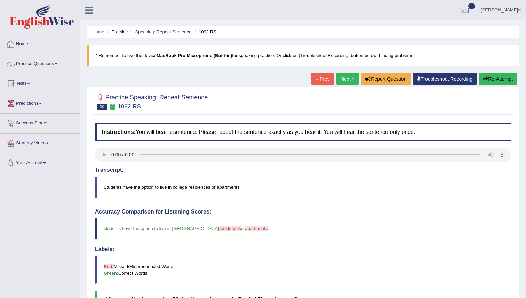
click at [41, 62] on link "Practice Questions" at bounding box center [39, 62] width 79 height 17
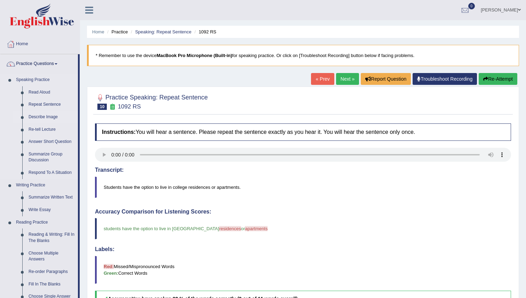
click at [48, 116] on link "Describe Image" at bounding box center [51, 117] width 53 height 13
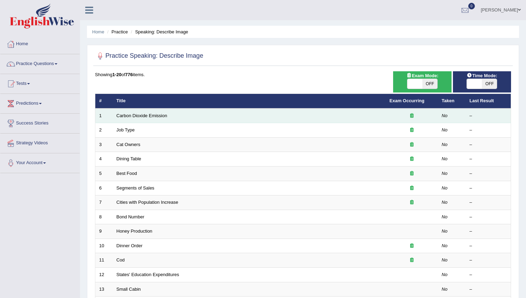
click at [177, 115] on td "Carbon Dioxide Emission" at bounding box center [249, 116] width 273 height 15
click at [157, 114] on link "Carbon Dioxide Emission" at bounding box center [142, 115] width 51 height 5
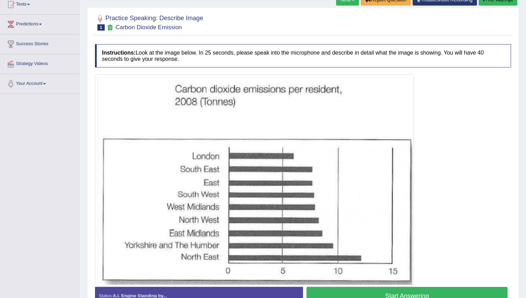
scroll to position [122, 0]
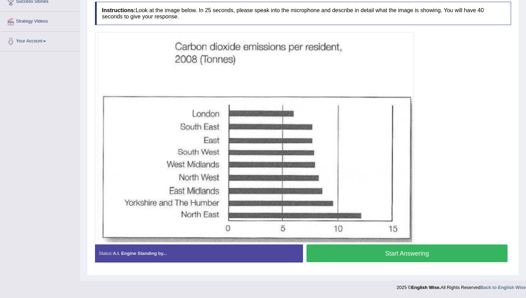
click at [347, 252] on button "Start Answering" at bounding box center [406, 254] width 201 height 18
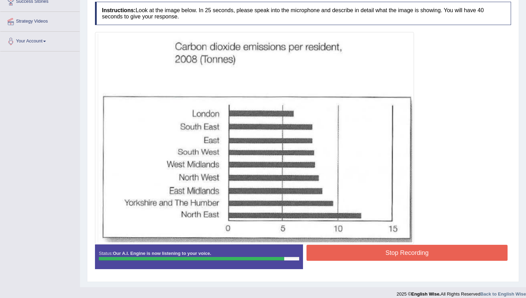
click at [393, 251] on button "Stop Recording" at bounding box center [406, 253] width 201 height 16
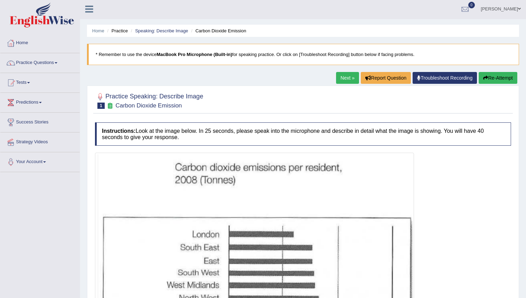
scroll to position [0, 0]
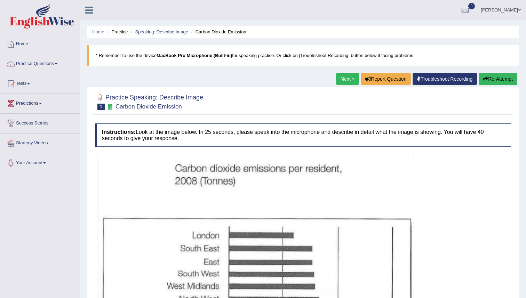
click at [343, 78] on link "Next »" at bounding box center [347, 79] width 23 height 12
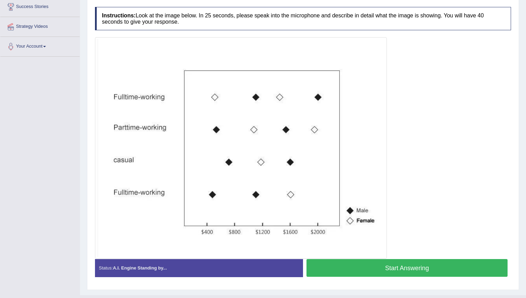
scroll to position [116, 0]
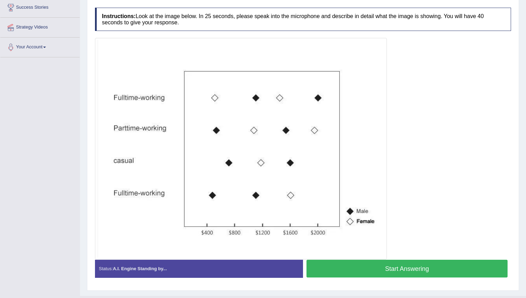
click at [383, 264] on button "Start Answering" at bounding box center [406, 269] width 201 height 18
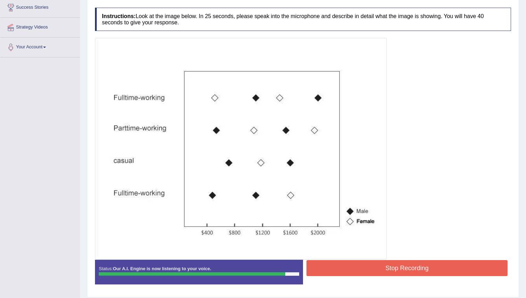
click at [368, 264] on button "Stop Recording" at bounding box center [406, 268] width 201 height 16
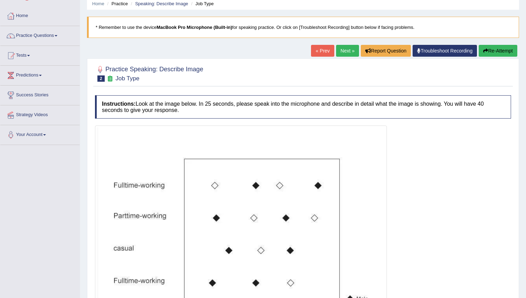
scroll to position [0, 0]
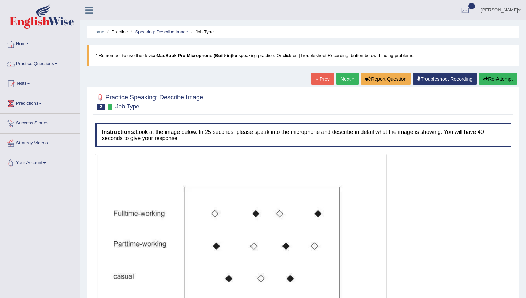
click at [497, 78] on button "Re-Attempt" at bounding box center [498, 79] width 39 height 12
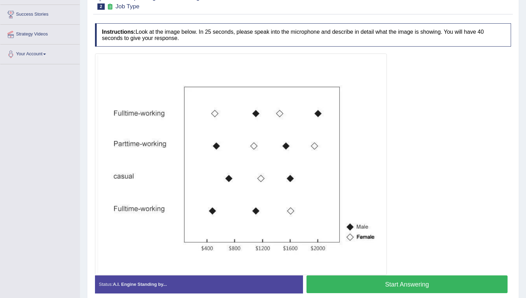
scroll to position [140, 0]
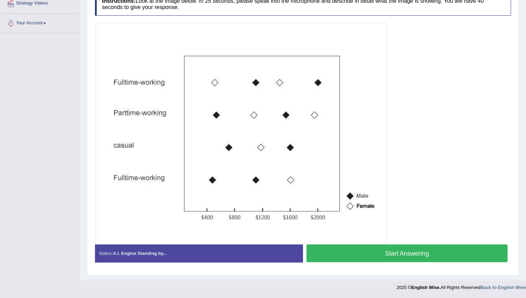
click at [389, 255] on button "Start Answering" at bounding box center [406, 254] width 201 height 18
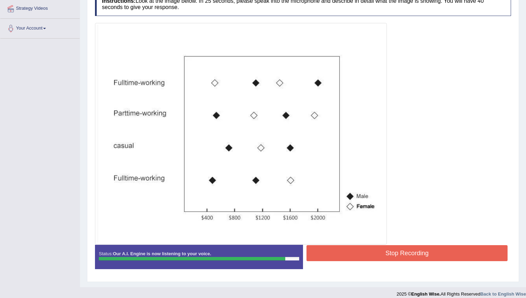
click at [405, 253] on button "Stop Recording" at bounding box center [406, 253] width 201 height 16
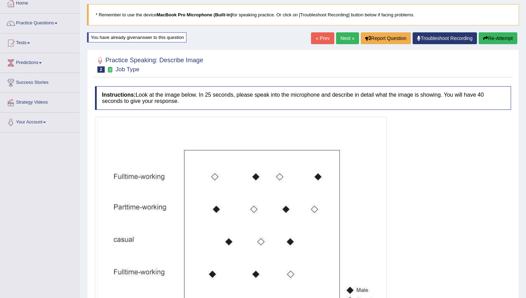
scroll to position [0, 0]
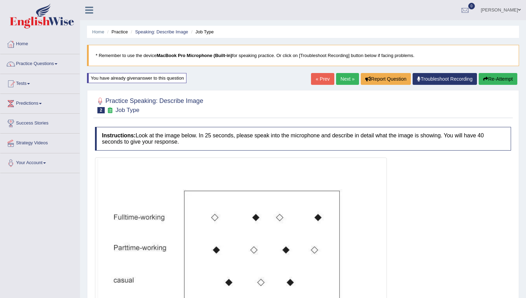
click at [341, 78] on link "Next »" at bounding box center [347, 79] width 23 height 12
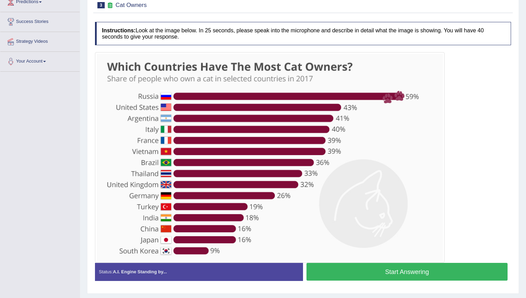
scroll to position [106, 0]
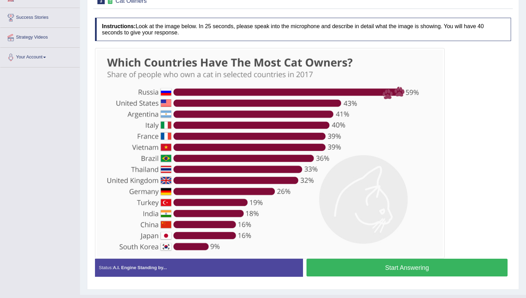
click at [383, 263] on button "Start Answering" at bounding box center [406, 268] width 201 height 18
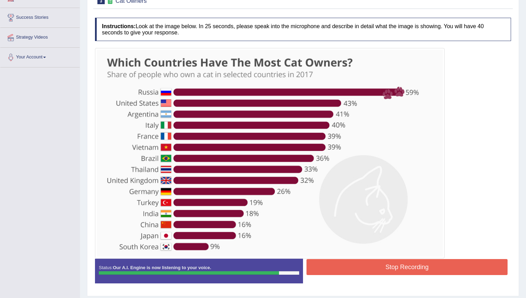
click at [392, 263] on button "Stop Recording" at bounding box center [406, 267] width 201 height 16
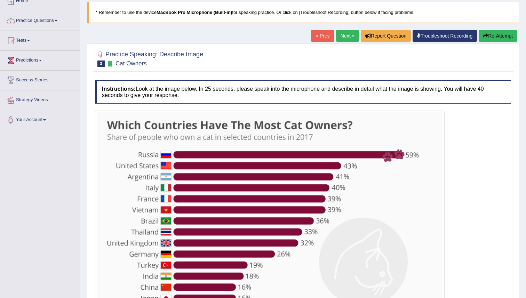
scroll to position [0, 0]
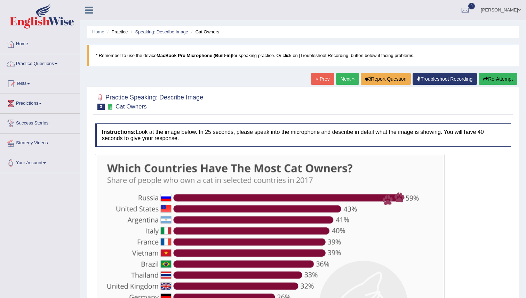
click at [486, 80] on button "Re-Attempt" at bounding box center [498, 79] width 39 height 12
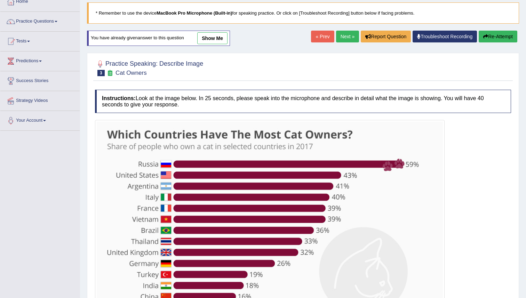
scroll to position [129, 0]
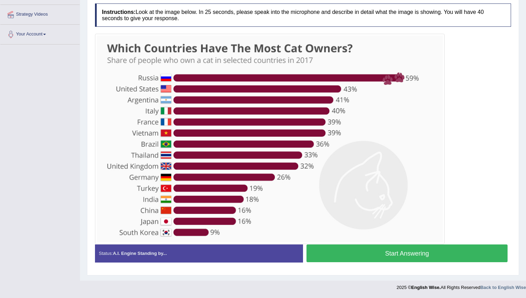
click at [357, 254] on button "Start Answering" at bounding box center [406, 254] width 201 height 18
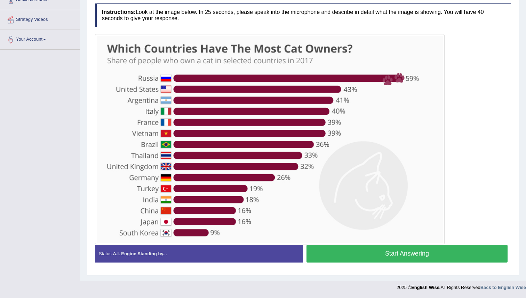
scroll to position [123, 0]
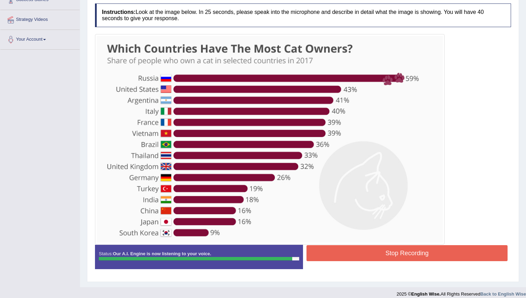
click at [370, 250] on button "Stop Recording" at bounding box center [406, 253] width 201 height 16
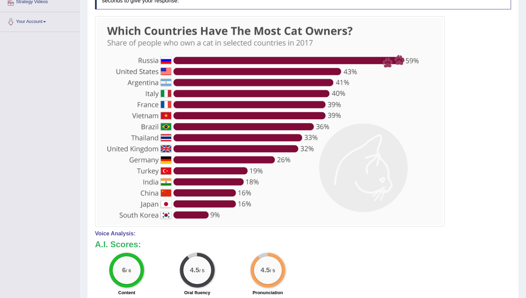
scroll to position [0, 0]
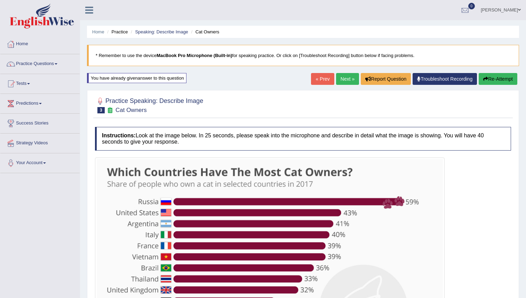
click at [343, 79] on link "Next »" at bounding box center [347, 79] width 23 height 12
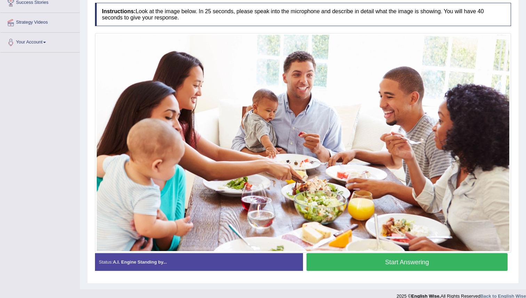
scroll to position [129, 0]
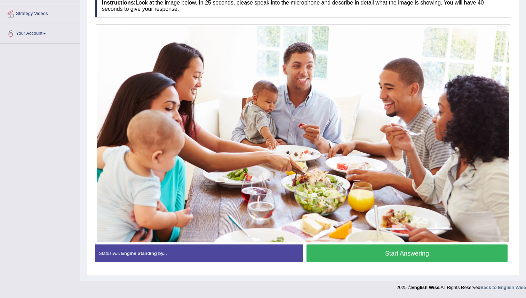
click at [363, 254] on button "Start Answering" at bounding box center [406, 254] width 201 height 18
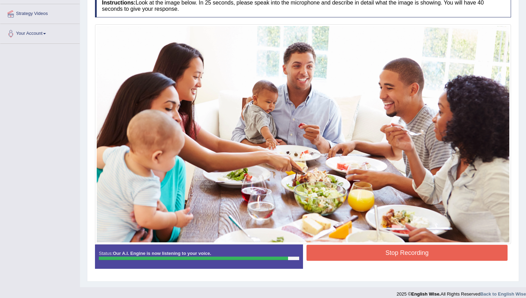
click at [418, 246] on button "Stop Recording" at bounding box center [406, 253] width 201 height 16
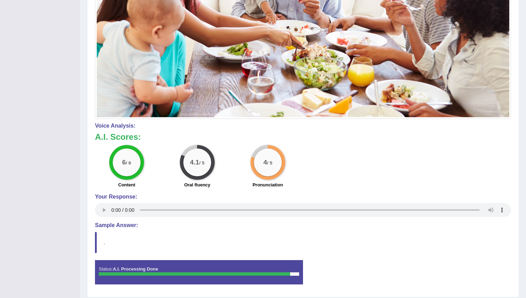
scroll to position [277, 0]
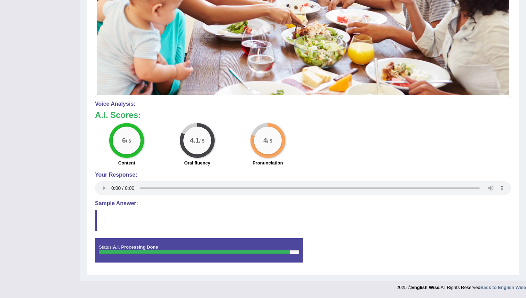
click at [102, 223] on blockquote "." at bounding box center [303, 220] width 416 height 21
drag, startPoint x: 105, startPoint y: 222, endPoint x: 101, endPoint y: 222, distance: 4.5
click at [103, 222] on blockquote "." at bounding box center [303, 220] width 416 height 21
click at [94, 220] on div "Instructions: Look at the image below. In 25 seconds, please speak into the mic…" at bounding box center [302, 57] width 419 height 428
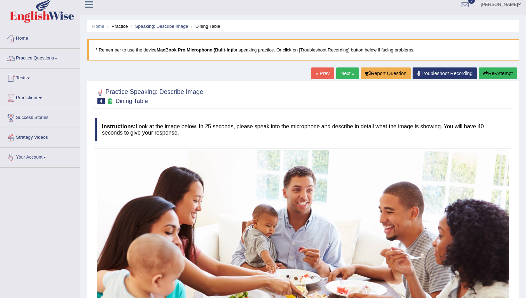
scroll to position [0, 0]
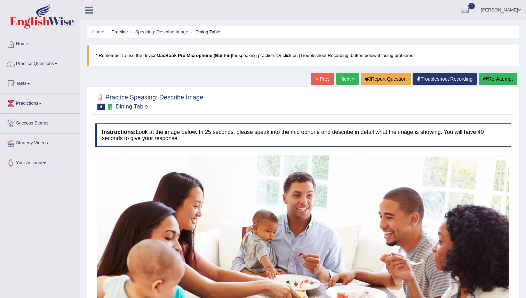
click at [342, 81] on link "Next »" at bounding box center [347, 79] width 23 height 12
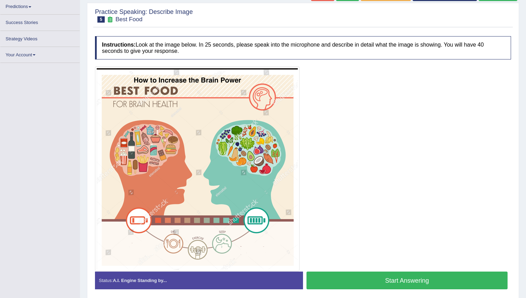
scroll to position [97, 0]
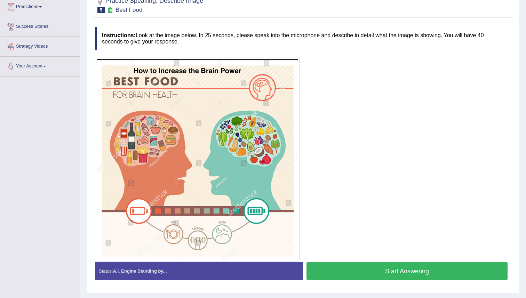
click at [387, 272] on button "Start Answering" at bounding box center [406, 271] width 201 height 18
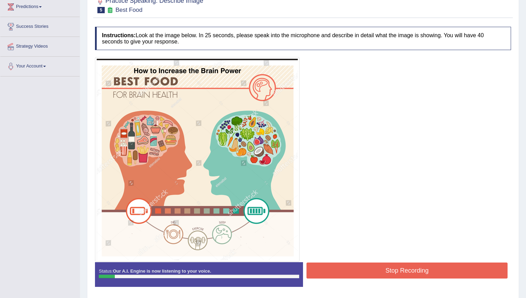
click at [385, 269] on button "Stop Recording" at bounding box center [406, 271] width 201 height 16
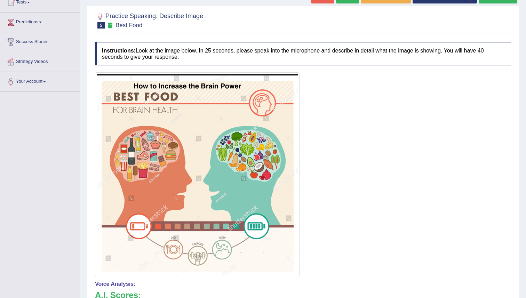
scroll to position [65, 0]
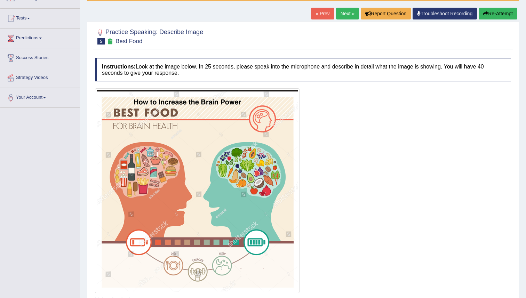
click at [490, 13] on button "Re-Attempt" at bounding box center [498, 14] width 39 height 12
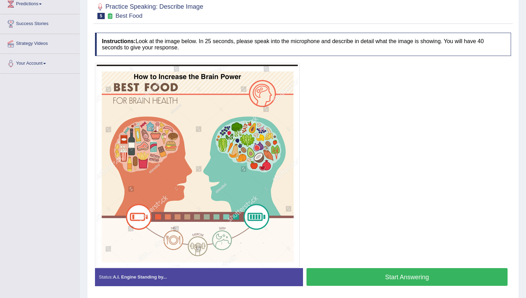
scroll to position [123, 0]
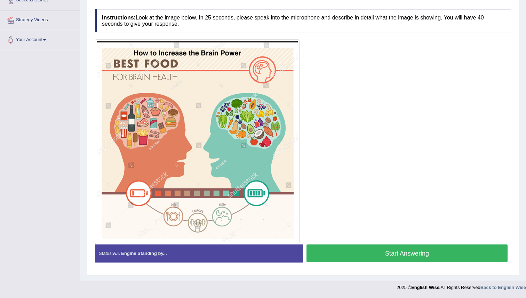
click at [362, 250] on button "Start Answering" at bounding box center [406, 254] width 201 height 18
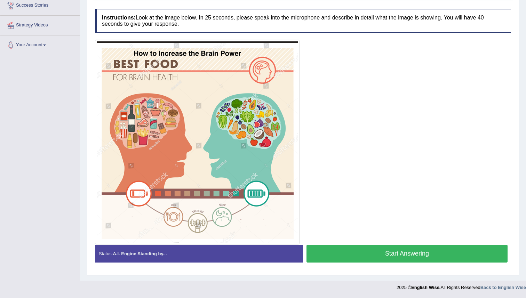
scroll to position [118, 0]
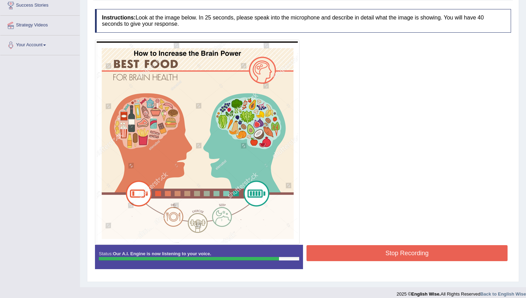
click at [383, 250] on button "Stop Recording" at bounding box center [406, 253] width 201 height 16
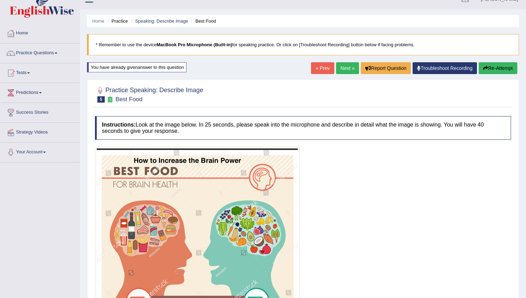
scroll to position [0, 0]
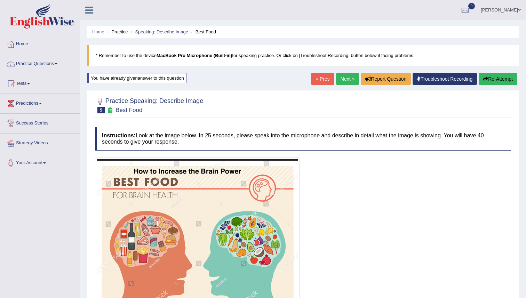
click at [342, 75] on link "Next »" at bounding box center [347, 79] width 23 height 12
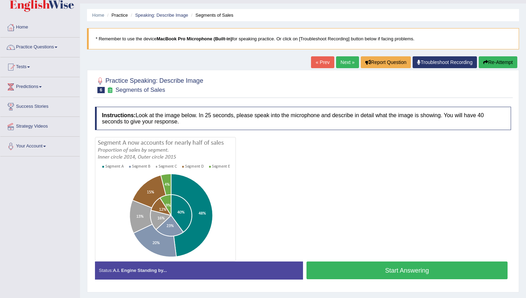
scroll to position [67, 0]
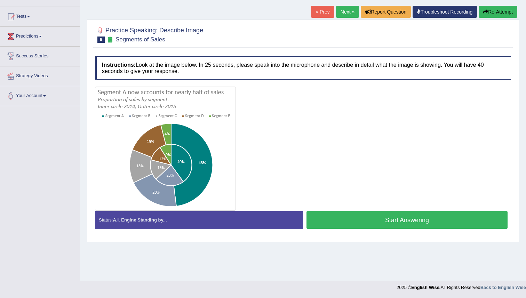
click at [364, 220] on button "Start Answering" at bounding box center [406, 220] width 201 height 18
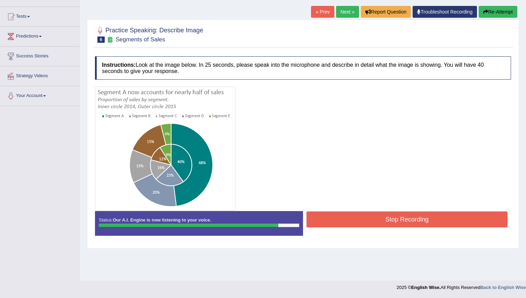
click at [377, 220] on button "Stop Recording" at bounding box center [406, 219] width 201 height 16
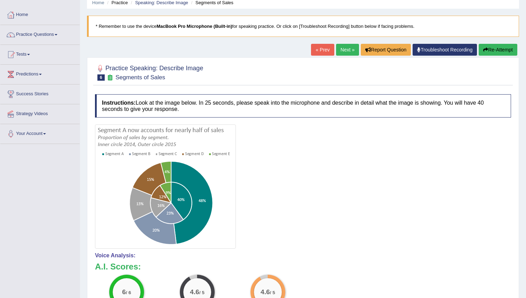
scroll to position [27, 0]
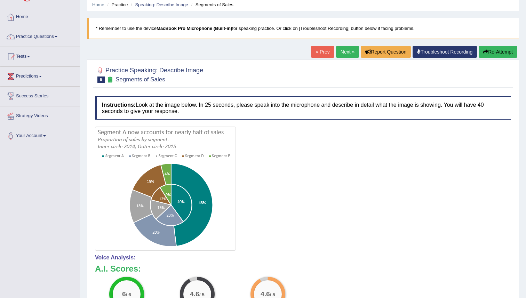
click at [344, 51] on link "Next »" at bounding box center [347, 52] width 23 height 12
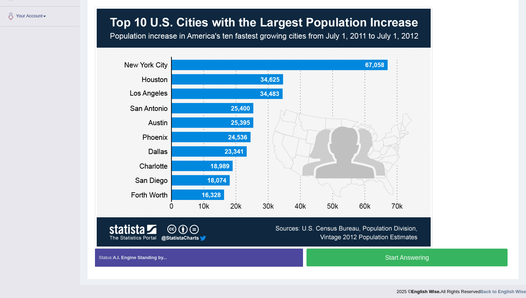
scroll to position [151, 0]
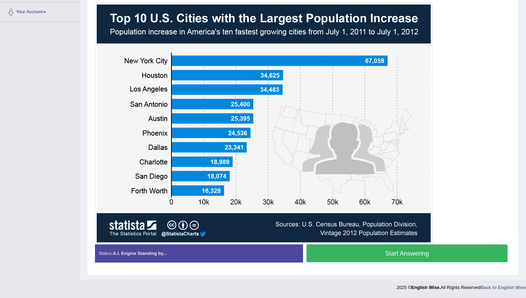
click at [394, 251] on button "Start Answering" at bounding box center [406, 254] width 201 height 18
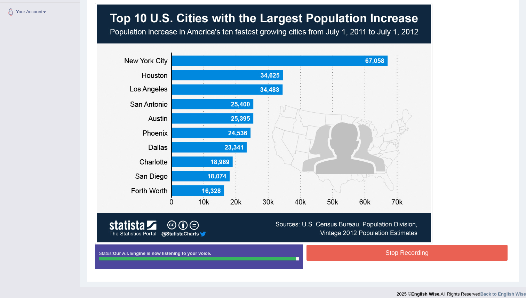
click at [400, 251] on button "Stop Recording" at bounding box center [406, 253] width 201 height 16
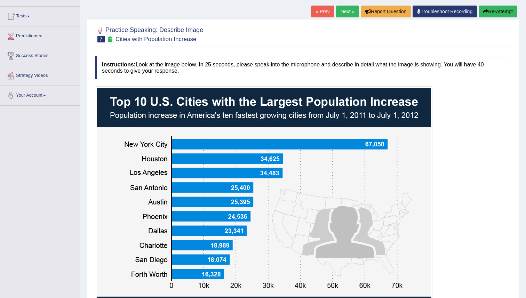
scroll to position [67, 0]
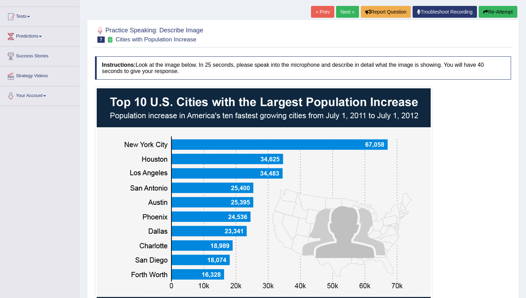
click at [342, 8] on link "Next »" at bounding box center [347, 12] width 23 height 12
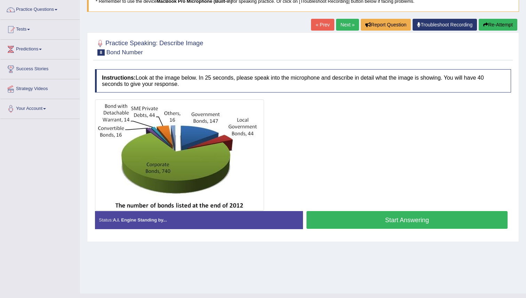
scroll to position [59, 0]
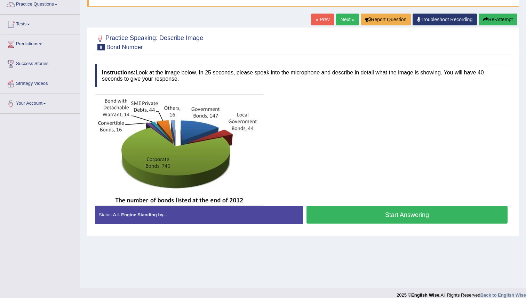
click at [344, 211] on button "Start Answering" at bounding box center [406, 215] width 201 height 18
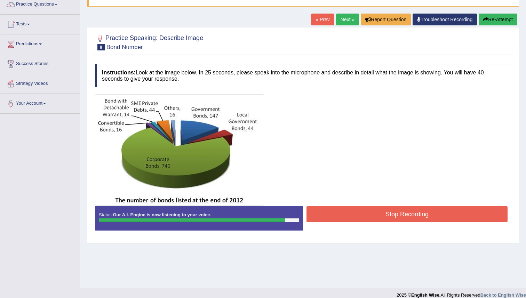
click at [381, 212] on button "Stop Recording" at bounding box center [406, 214] width 201 height 16
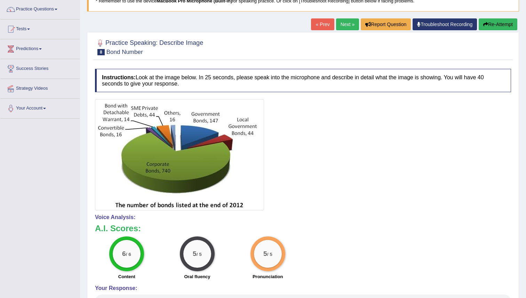
scroll to position [55, 0]
click at [349, 24] on link "Next »" at bounding box center [347, 24] width 23 height 12
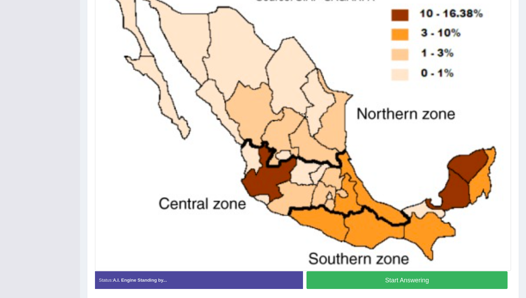
scroll to position [202, 0]
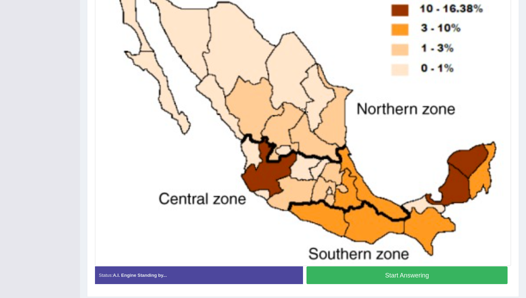
click at [359, 277] on button "Start Answering" at bounding box center [406, 275] width 201 height 18
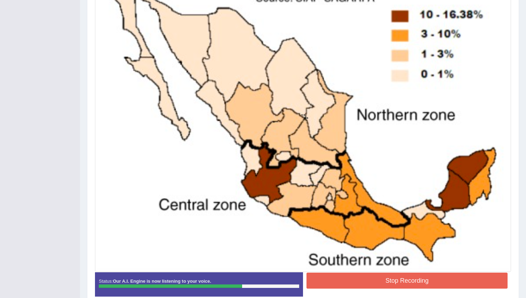
scroll to position [192, 0]
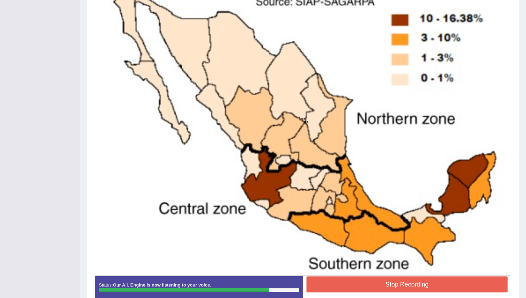
click at [349, 279] on button "Stop Recording" at bounding box center [406, 285] width 201 height 16
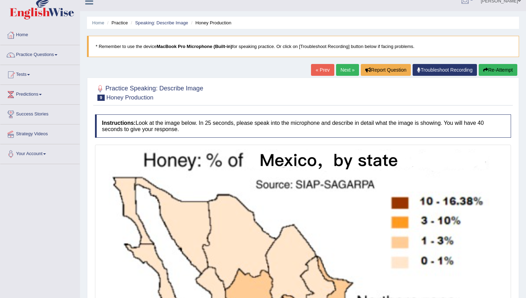
scroll to position [0, 0]
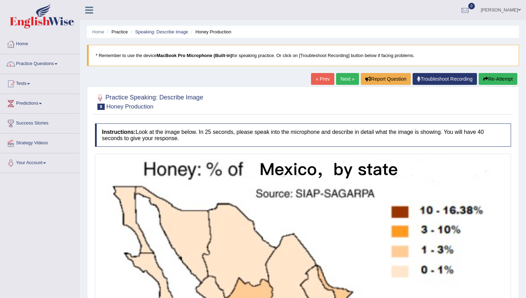
click at [343, 75] on link "Next »" at bounding box center [347, 79] width 23 height 12
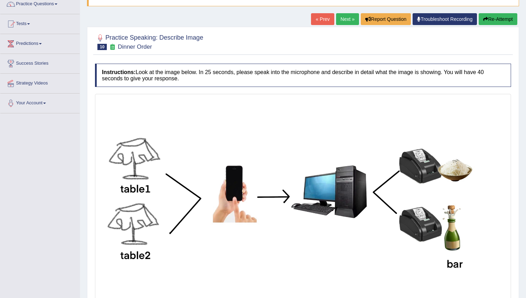
scroll to position [123, 0]
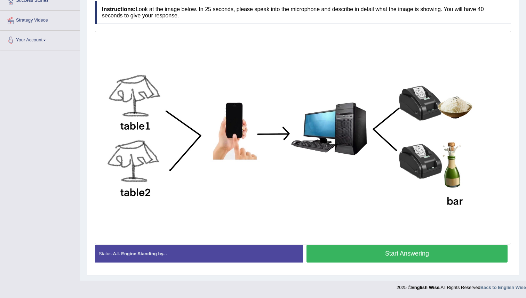
click at [383, 254] on button "Start Answering" at bounding box center [406, 254] width 201 height 18
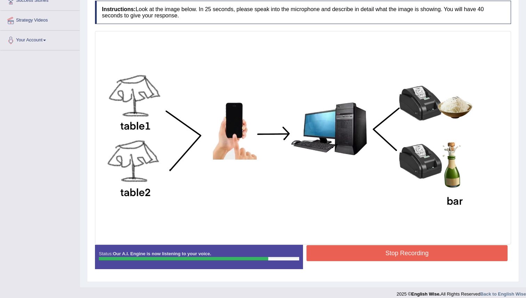
click at [370, 254] on button "Stop Recording" at bounding box center [406, 253] width 201 height 16
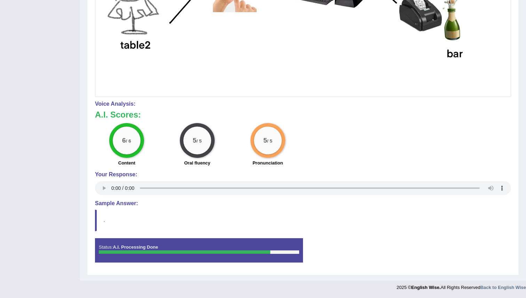
scroll to position [0, 0]
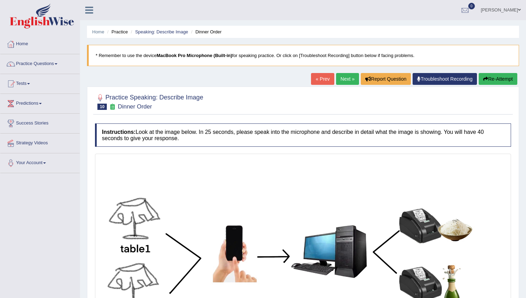
click at [336, 77] on link "Next »" at bounding box center [347, 79] width 23 height 12
click at [37, 60] on link "Practice Questions" at bounding box center [39, 62] width 79 height 17
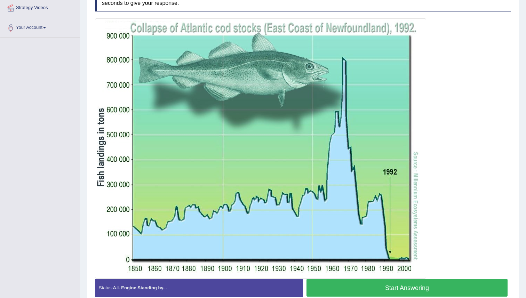
scroll to position [135, 0]
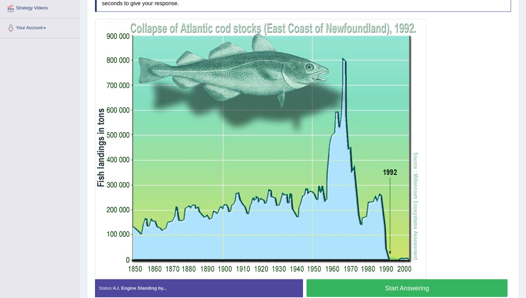
click at [338, 286] on button "Start Answering" at bounding box center [406, 288] width 201 height 18
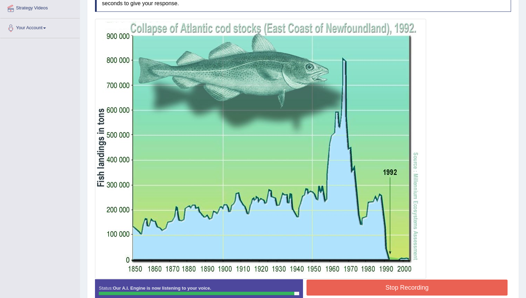
click at [348, 287] on button "Stop Recording" at bounding box center [406, 288] width 201 height 16
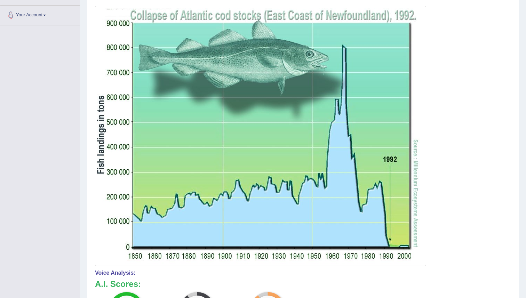
scroll to position [0, 0]
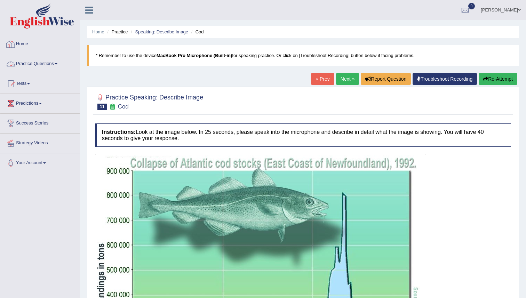
click at [37, 65] on link "Practice Questions" at bounding box center [39, 62] width 79 height 17
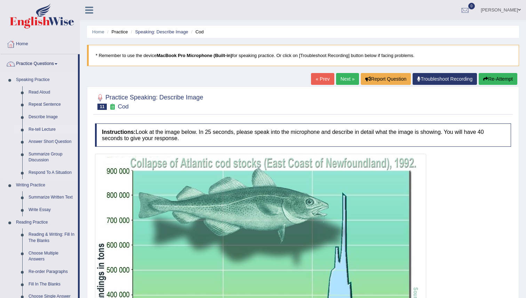
click at [41, 129] on link "Re-tell Lecture" at bounding box center [51, 129] width 53 height 13
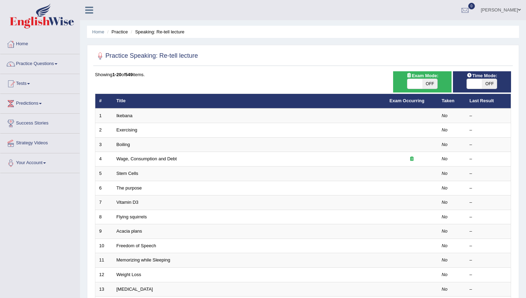
click at [123, 114] on link "Ikebana" at bounding box center [125, 115] width 16 height 5
